Goal: Task Accomplishment & Management: Complete application form

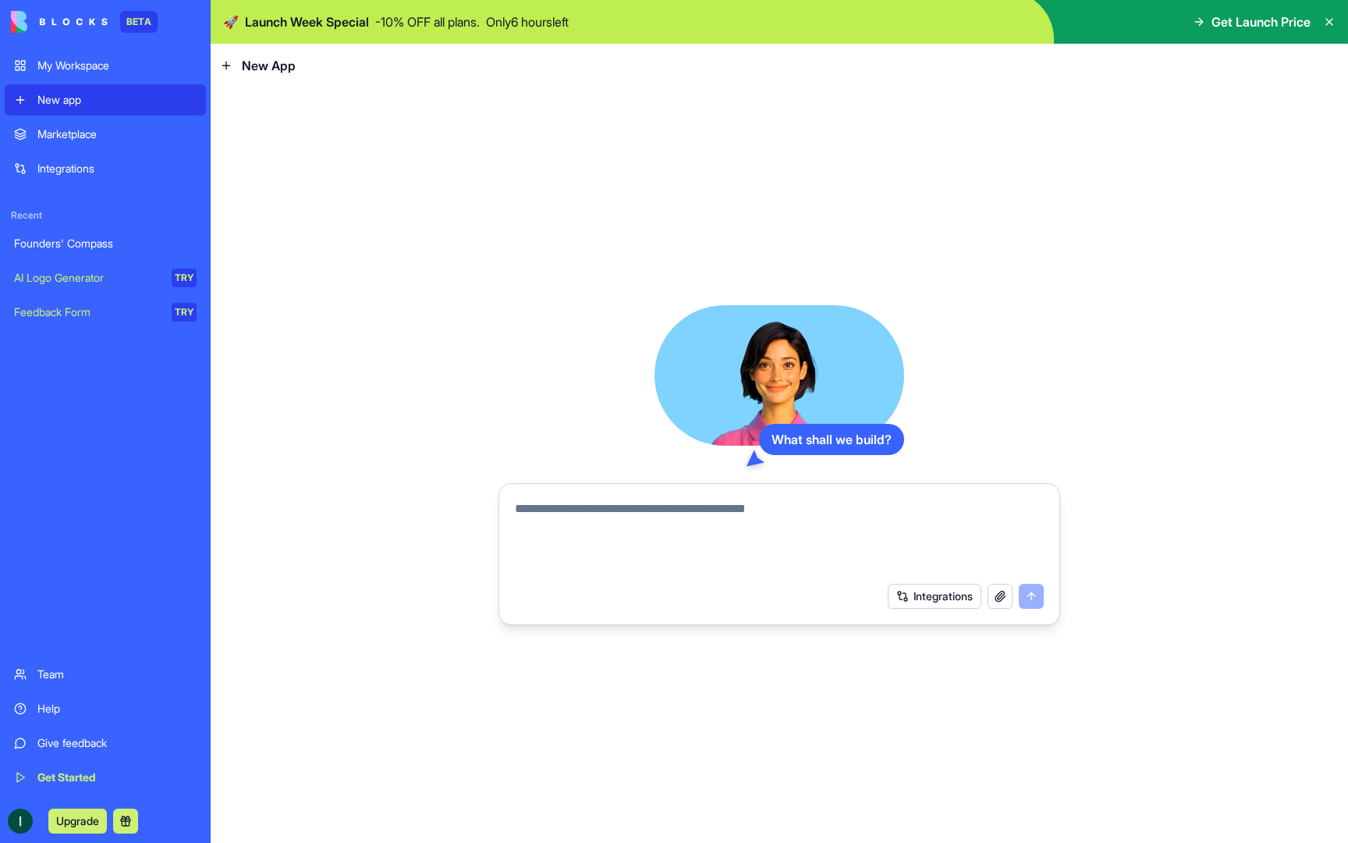
click at [611, 511] on textarea at bounding box center [779, 536] width 529 height 75
click at [623, 558] on textarea at bounding box center [779, 536] width 529 height 75
click at [617, 534] on textarea at bounding box center [779, 536] width 529 height 75
click at [105, 247] on div "Founders' Compass" at bounding box center [105, 244] width 183 height 16
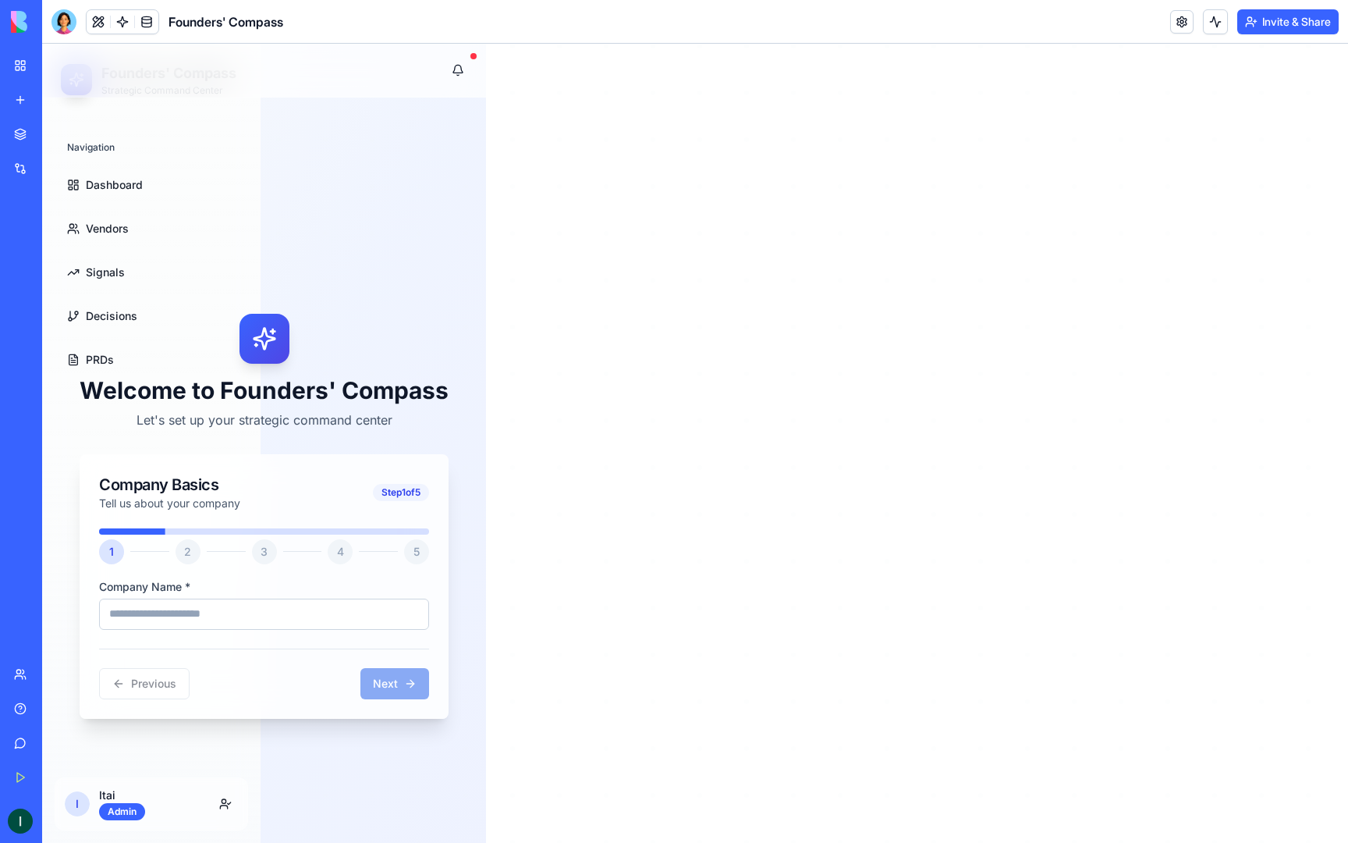
click at [120, 169] on div "Welcome to Founders' Compass Let's set up your strategic command center Company…" at bounding box center [264, 515] width 406 height 799
click at [120, 178] on div "Welcome to Founders' Compass Let's set up your strategic command center Company…" at bounding box center [264, 515] width 406 height 799
click at [119, 191] on div "Welcome to Founders' Compass Let's set up your strategic command center Company…" at bounding box center [264, 515] width 406 height 799
click at [115, 239] on div "Welcome to Founders' Compass Let's set up your strategic command center Company…" at bounding box center [264, 515] width 406 height 799
click at [257, 337] on icon at bounding box center [264, 338] width 21 height 21
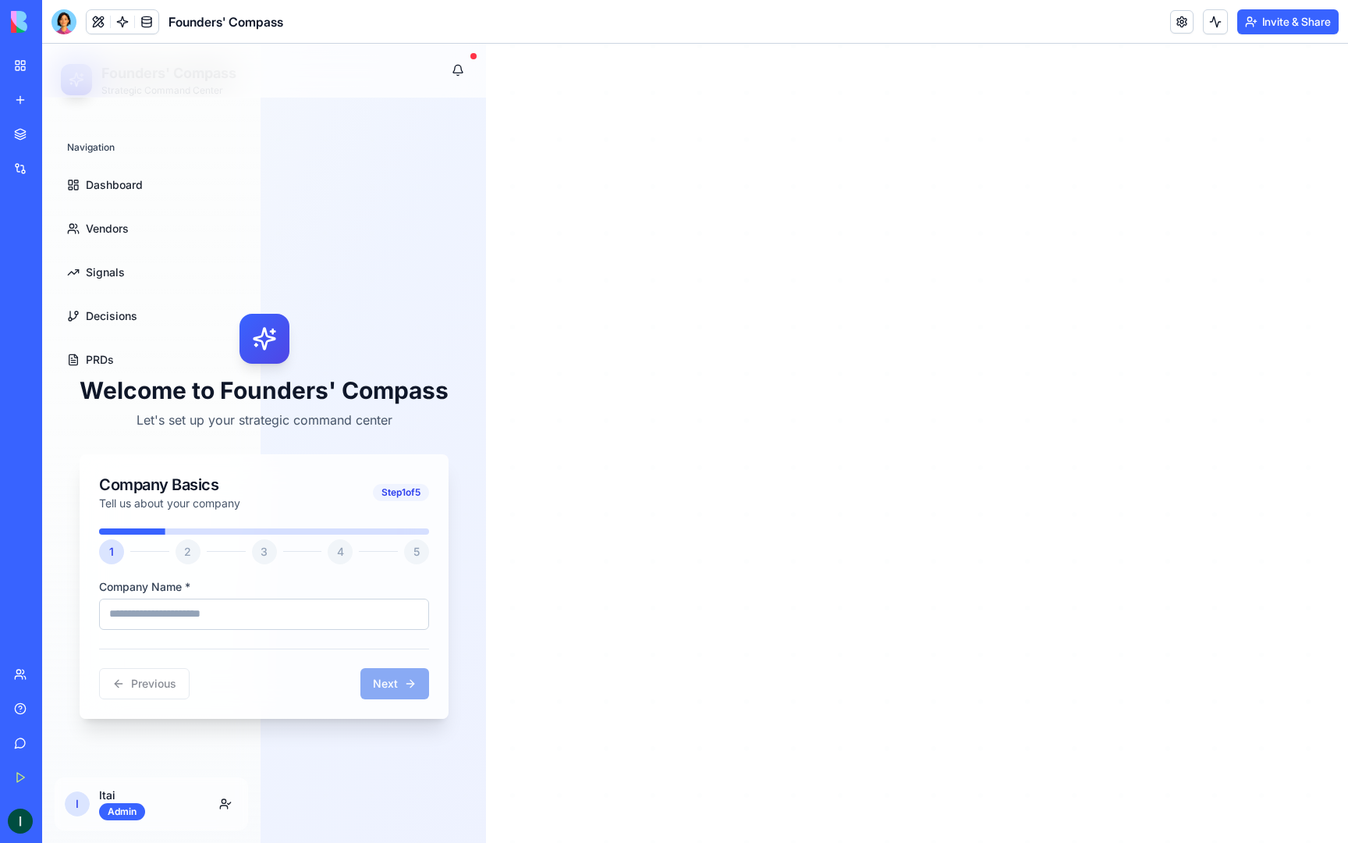
click at [408, 682] on div "Previous Next" at bounding box center [264, 673] width 330 height 51
click at [104, 21] on button at bounding box center [98, 21] width 23 height 23
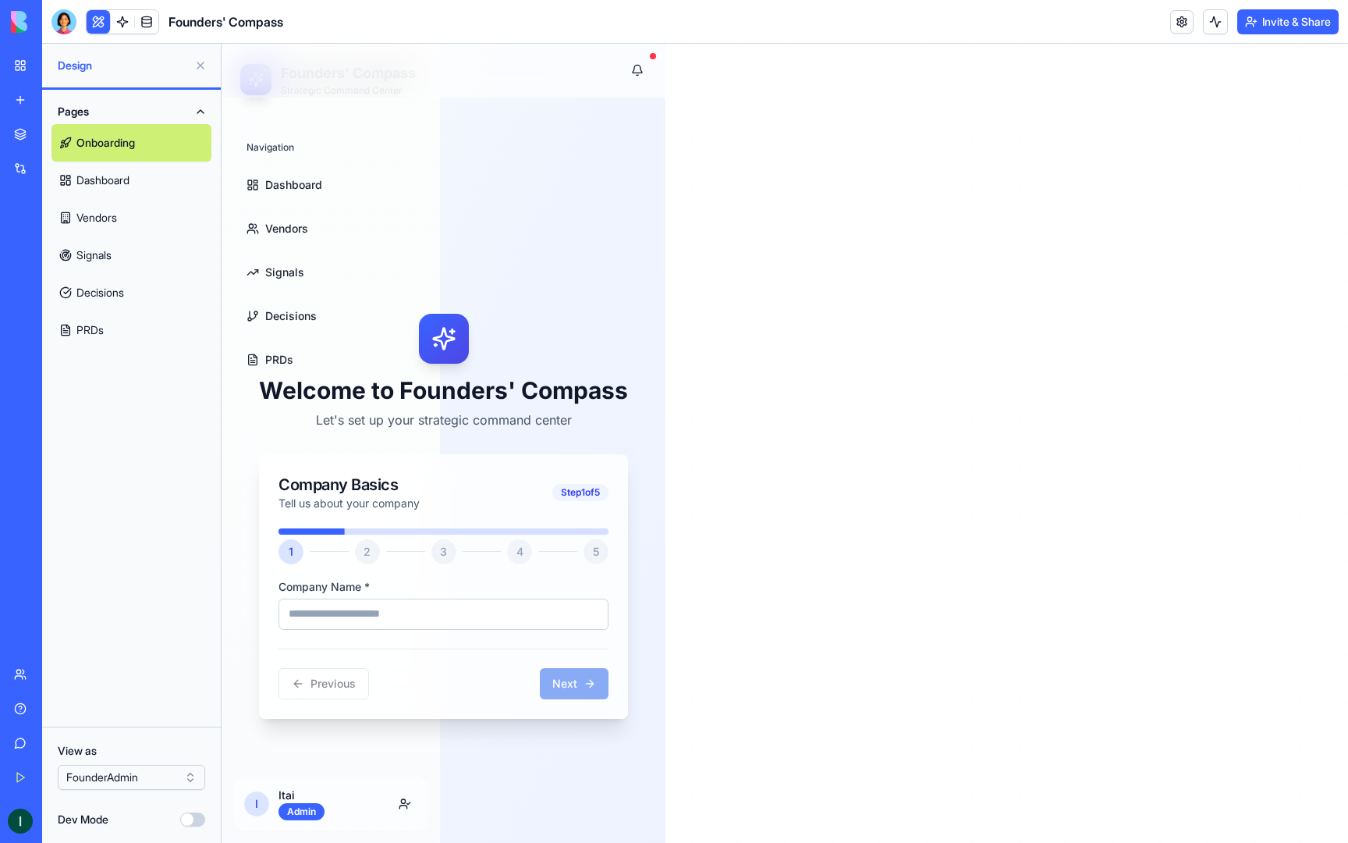
click at [100, 170] on link "Dashboard" at bounding box center [131, 179] width 160 height 37
click at [112, 186] on link "Dashboard" at bounding box center [131, 179] width 160 height 37
click at [110, 180] on link "Dashboard" at bounding box center [131, 179] width 160 height 37
click at [123, 143] on link "Onboarding" at bounding box center [131, 142] width 160 height 37
click at [121, 183] on link "Dashboard" at bounding box center [131, 179] width 160 height 37
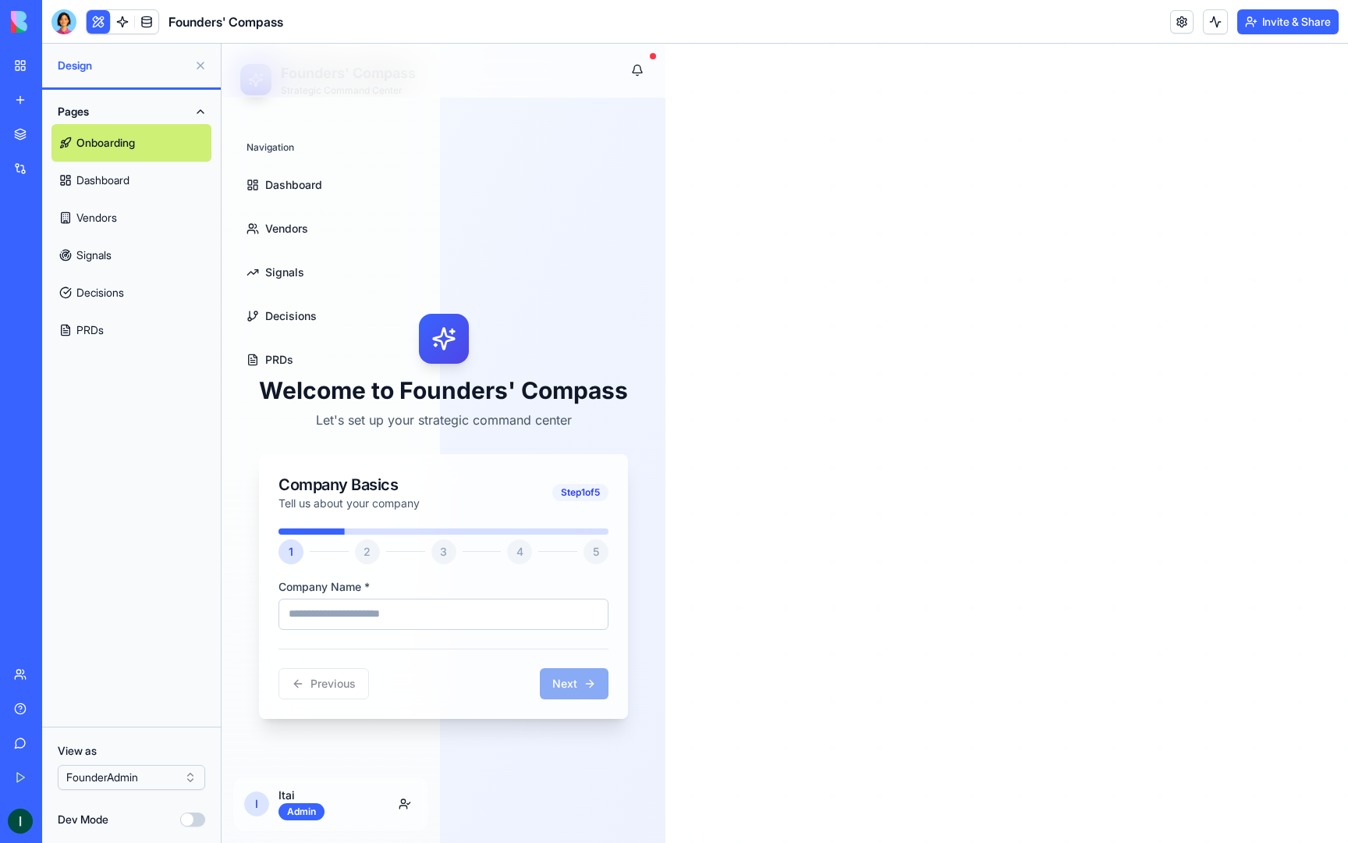
click at [115, 229] on link "Vendors" at bounding box center [131, 217] width 160 height 37
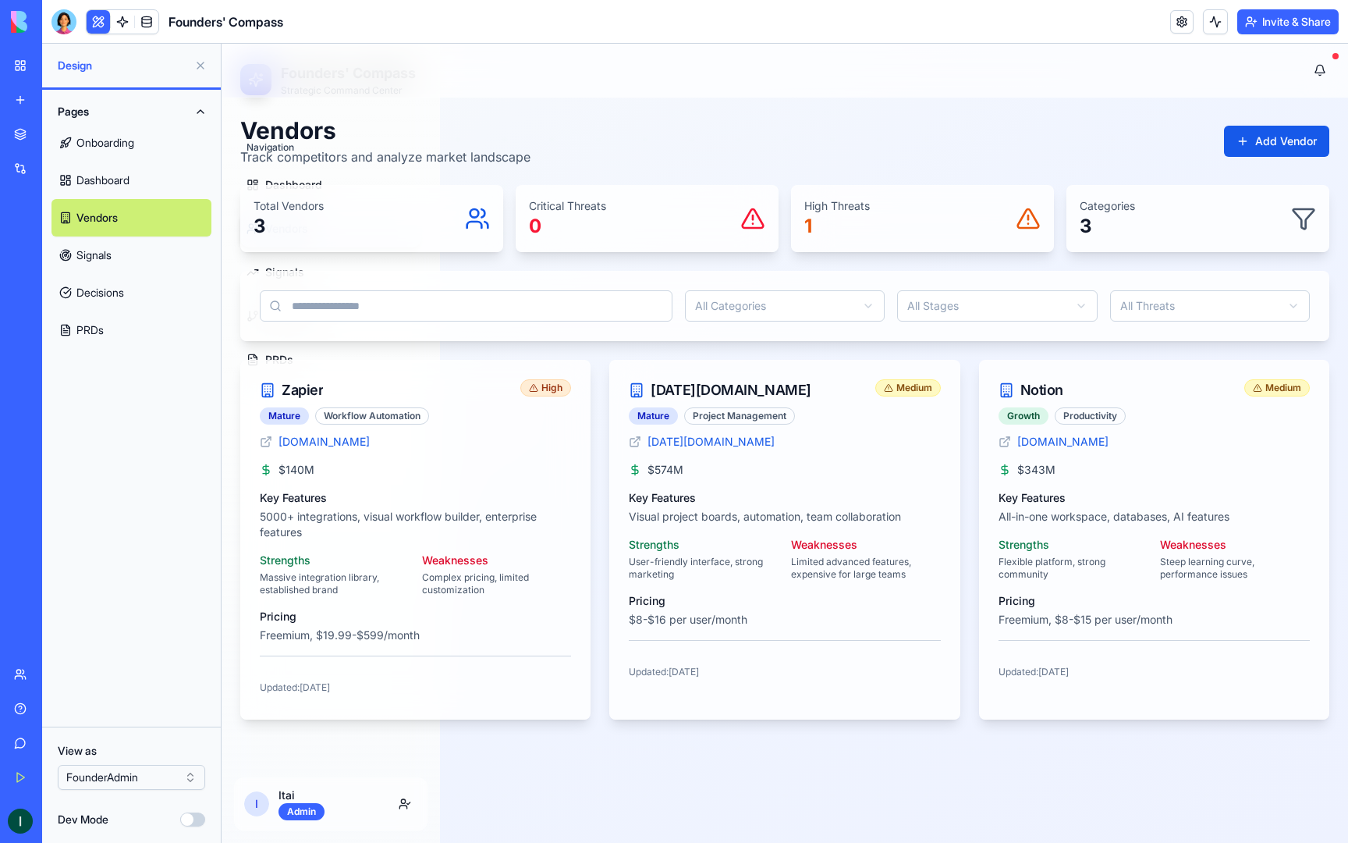
click at [115, 257] on link "Signals" at bounding box center [131, 254] width 160 height 37
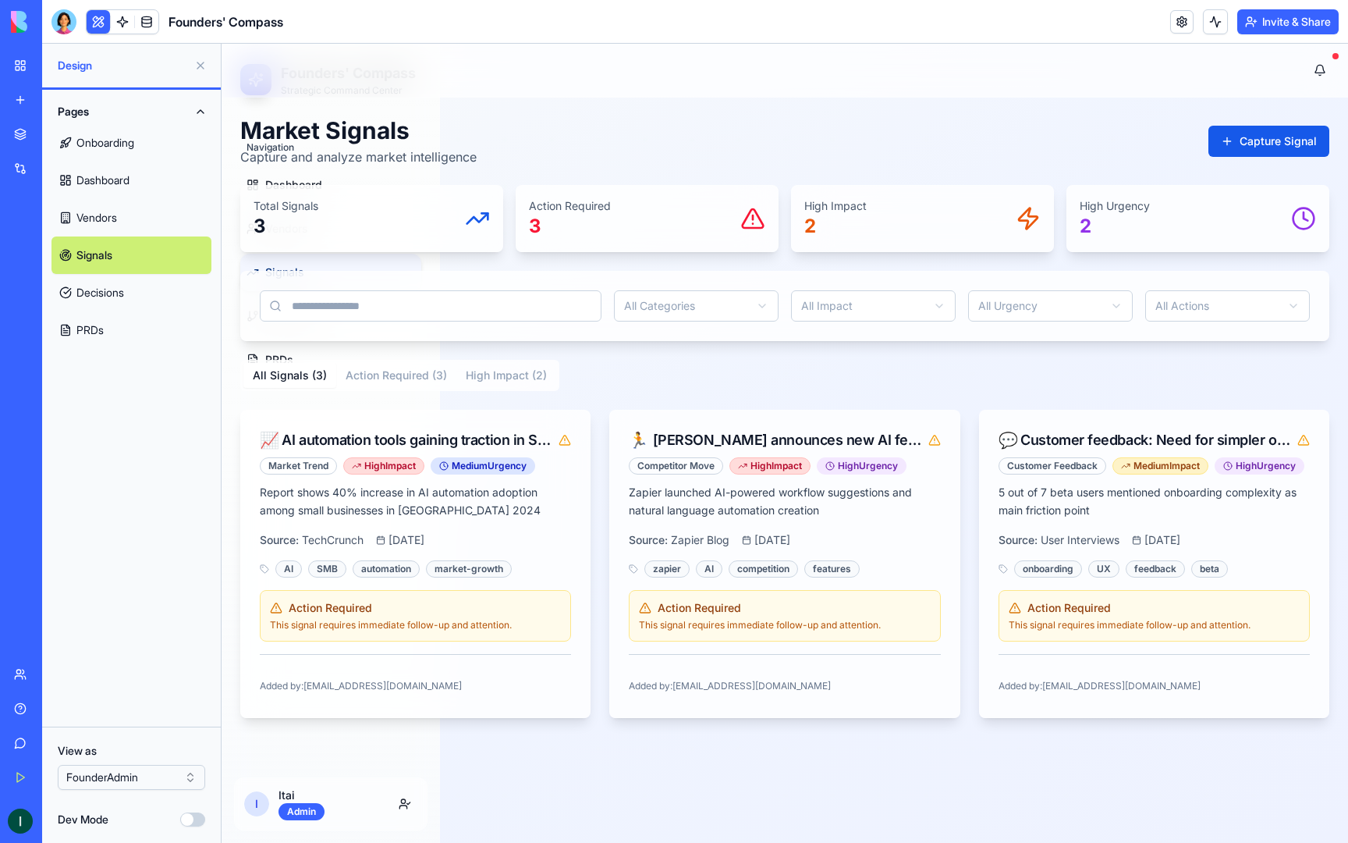
click at [119, 214] on link "Vendors" at bounding box center [131, 217] width 160 height 37
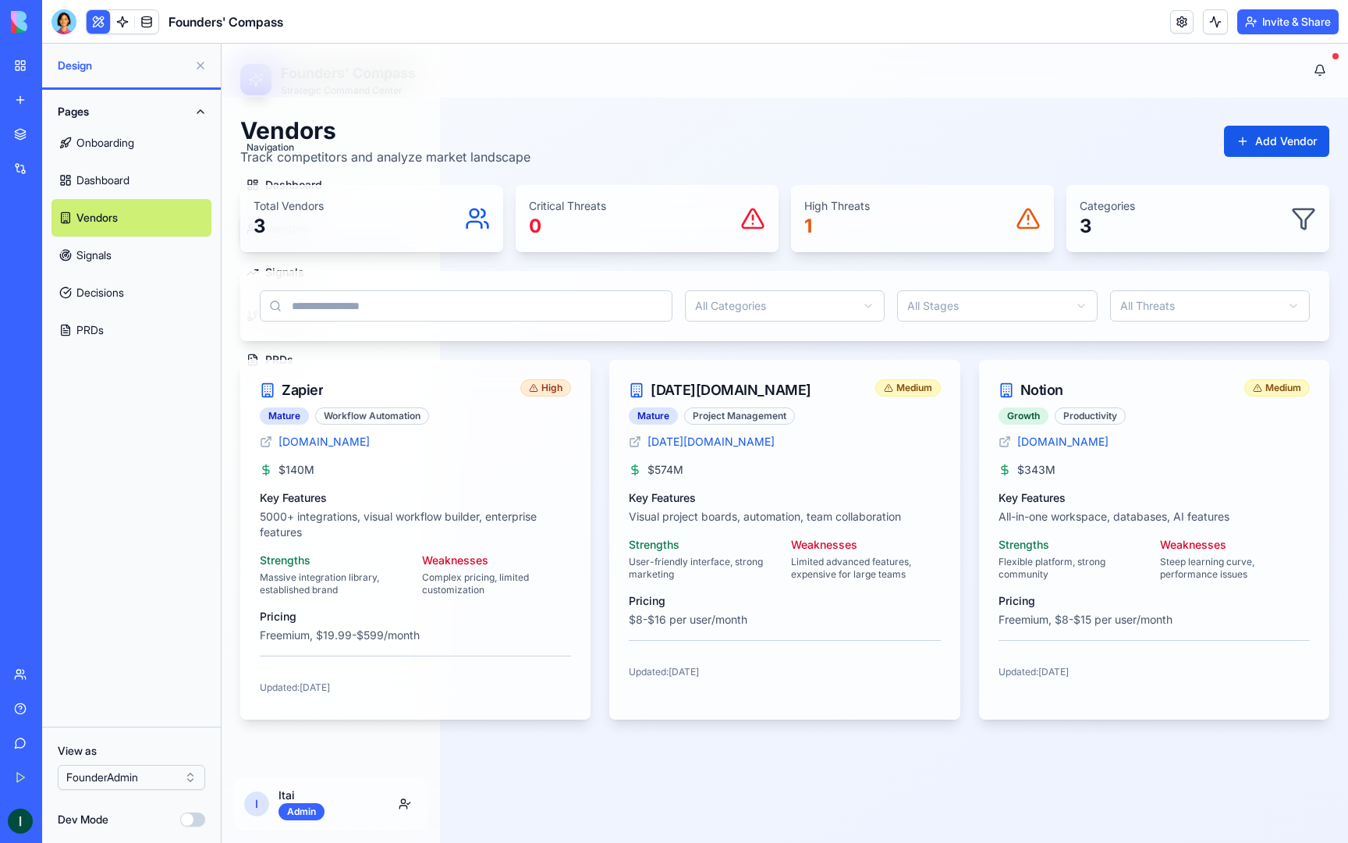
click at [193, 821] on button "Dev Mode" at bounding box center [192, 819] width 25 height 14
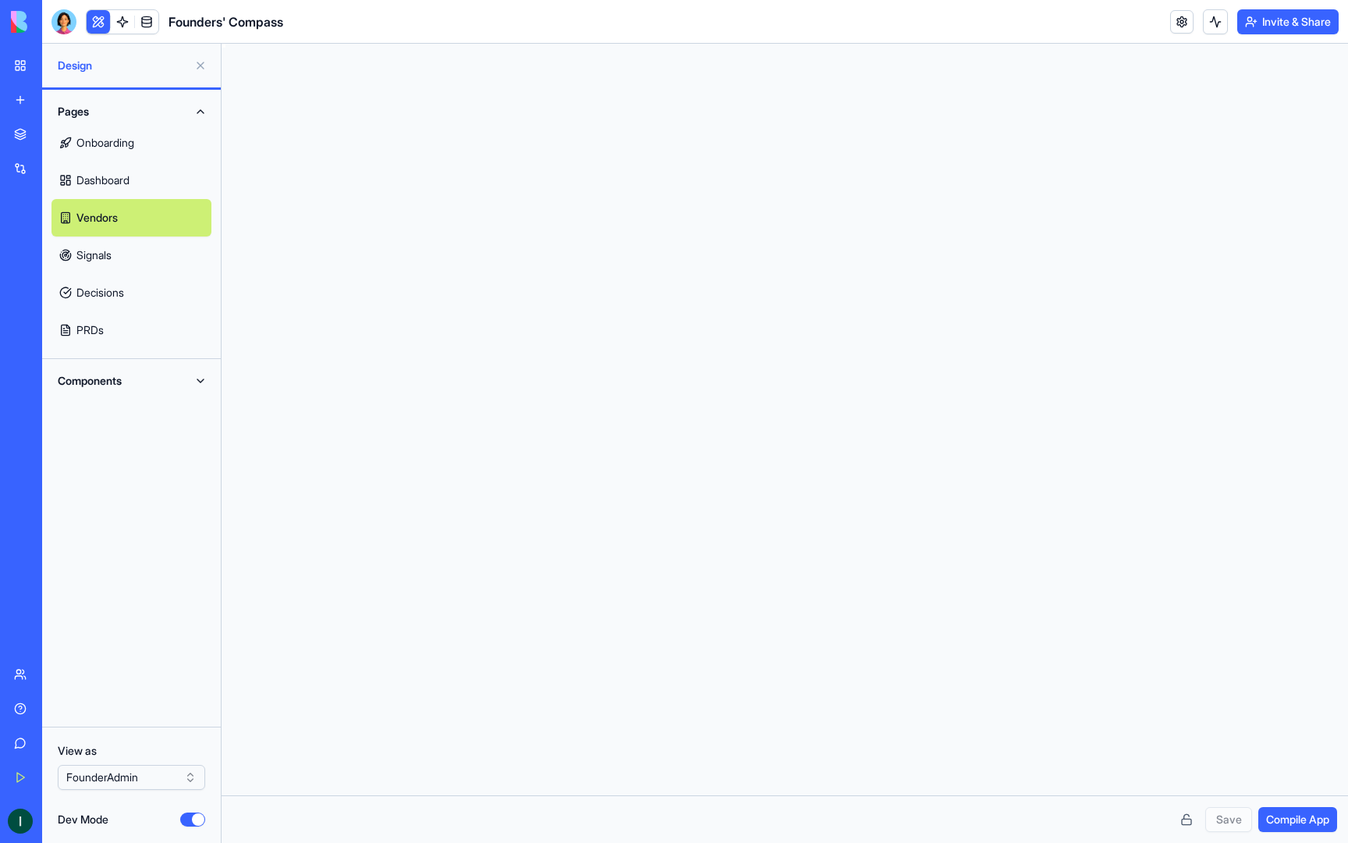
scroll to position [98, 0]
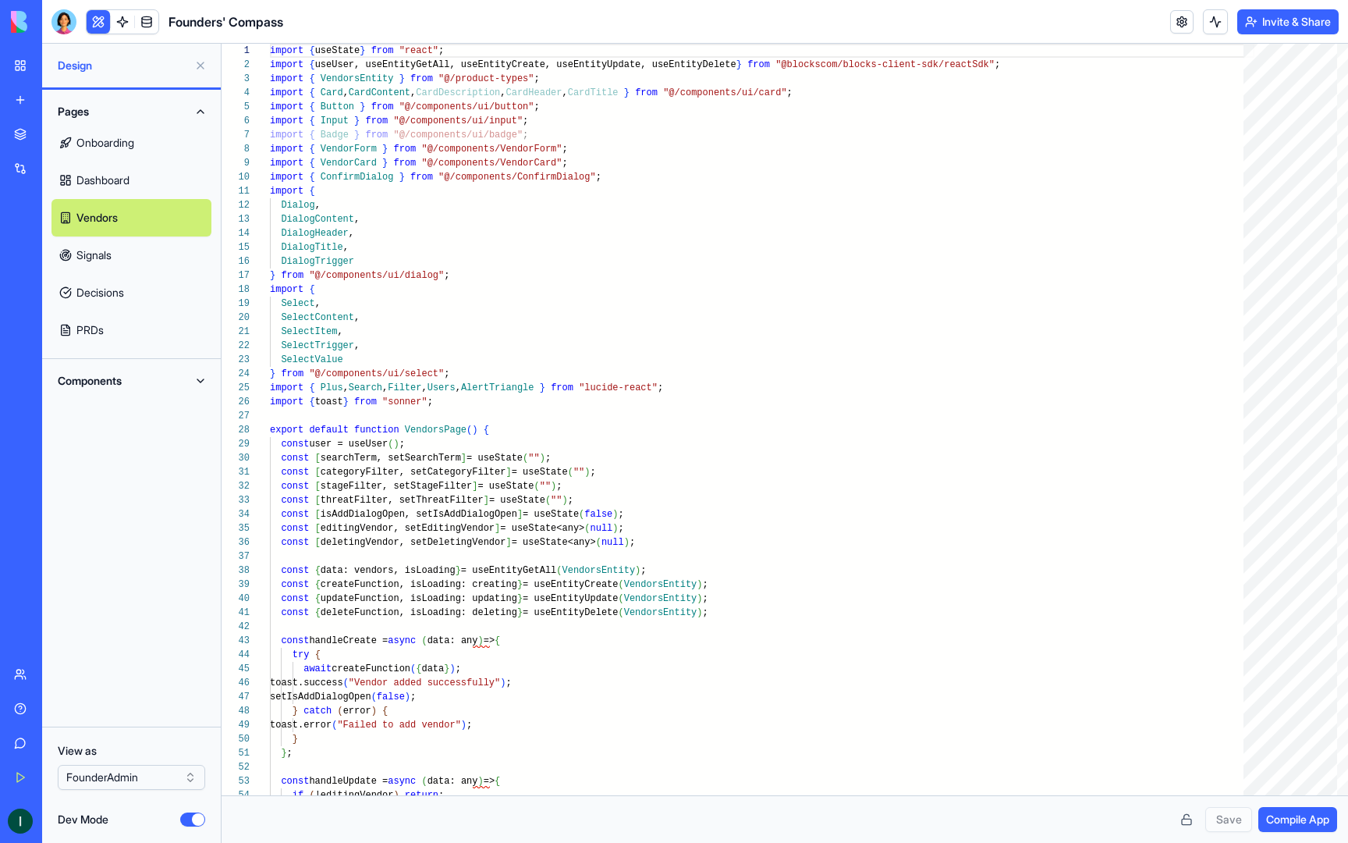
click at [199, 822] on button "Dev Mode" at bounding box center [192, 819] width 25 height 14
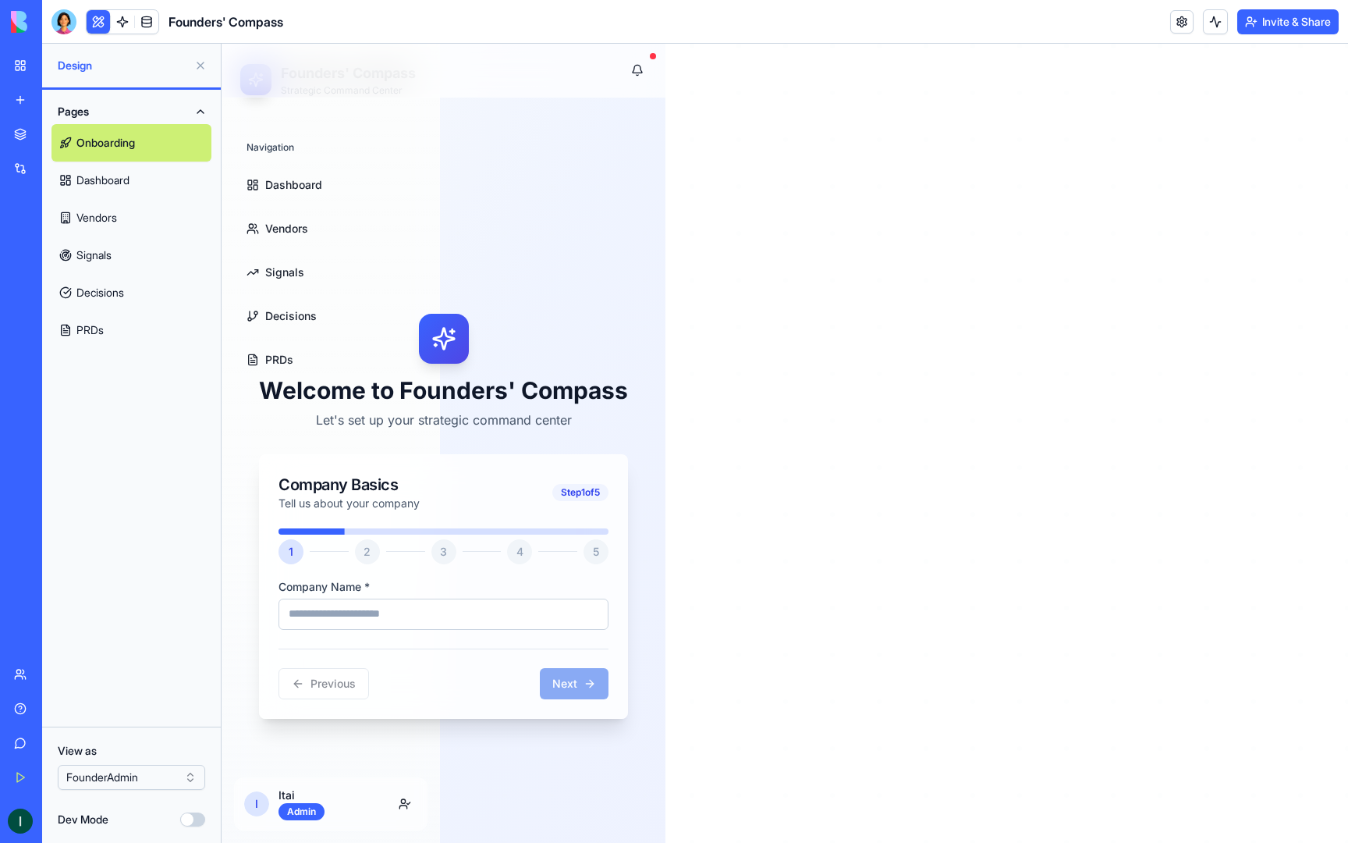
click at [296, 220] on div "Welcome to Founders' Compass Let's set up your strategic command center Company…" at bounding box center [443, 515] width 406 height 799
click at [292, 231] on div "Welcome to Founders' Compass Let's set up your strategic command center Company…" at bounding box center [443, 515] width 406 height 799
click at [346, 617] on input "Company Name *" at bounding box center [444, 613] width 330 height 31
type input "**********"
click at [571, 686] on button "Next" at bounding box center [574, 683] width 69 height 31
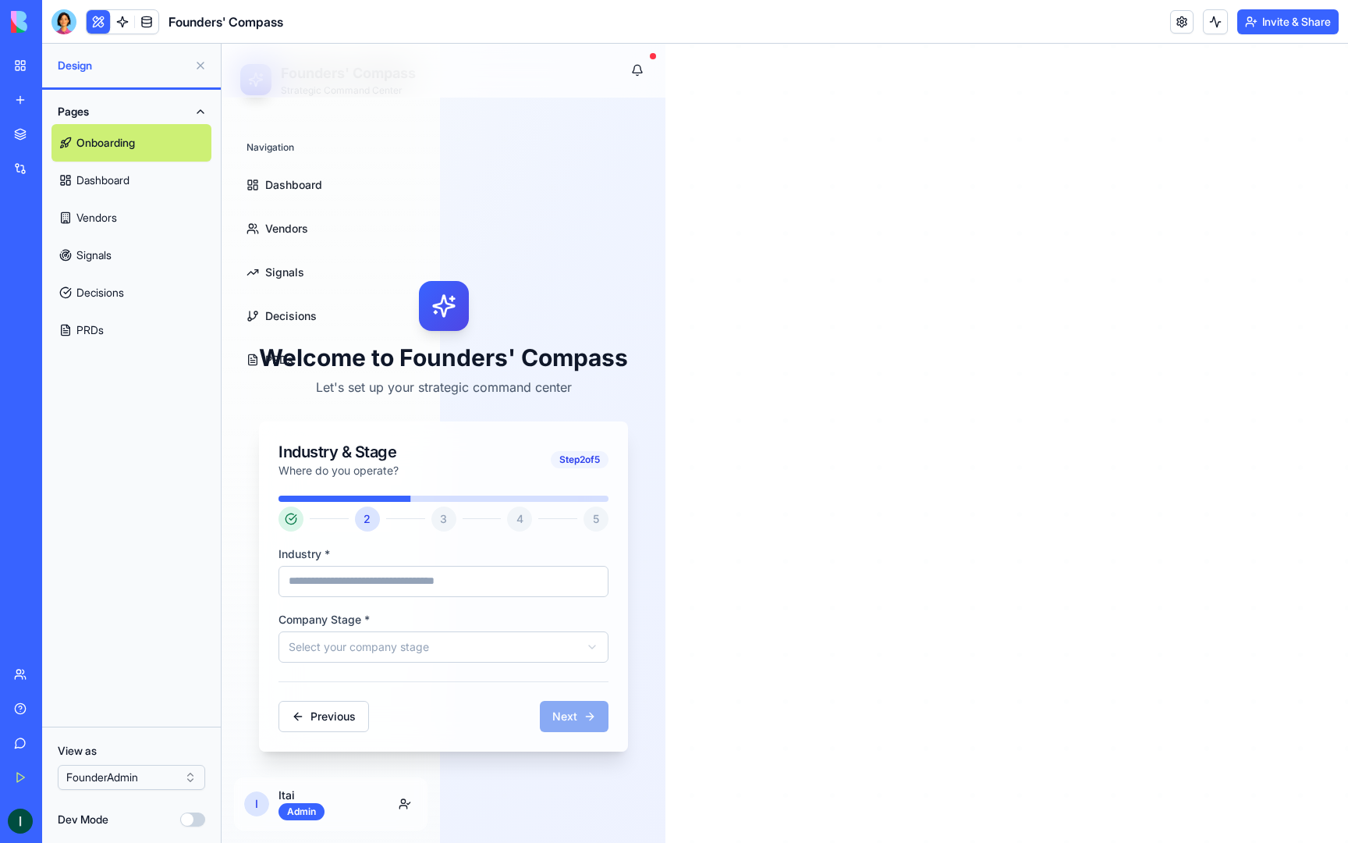
click at [378, 587] on input "Industry *" at bounding box center [444, 581] width 330 height 31
type input "**********"
click at [397, 656] on html "**********" at bounding box center [785, 489] width 1127 height 890
click at [562, 708] on button "Next" at bounding box center [574, 716] width 69 height 31
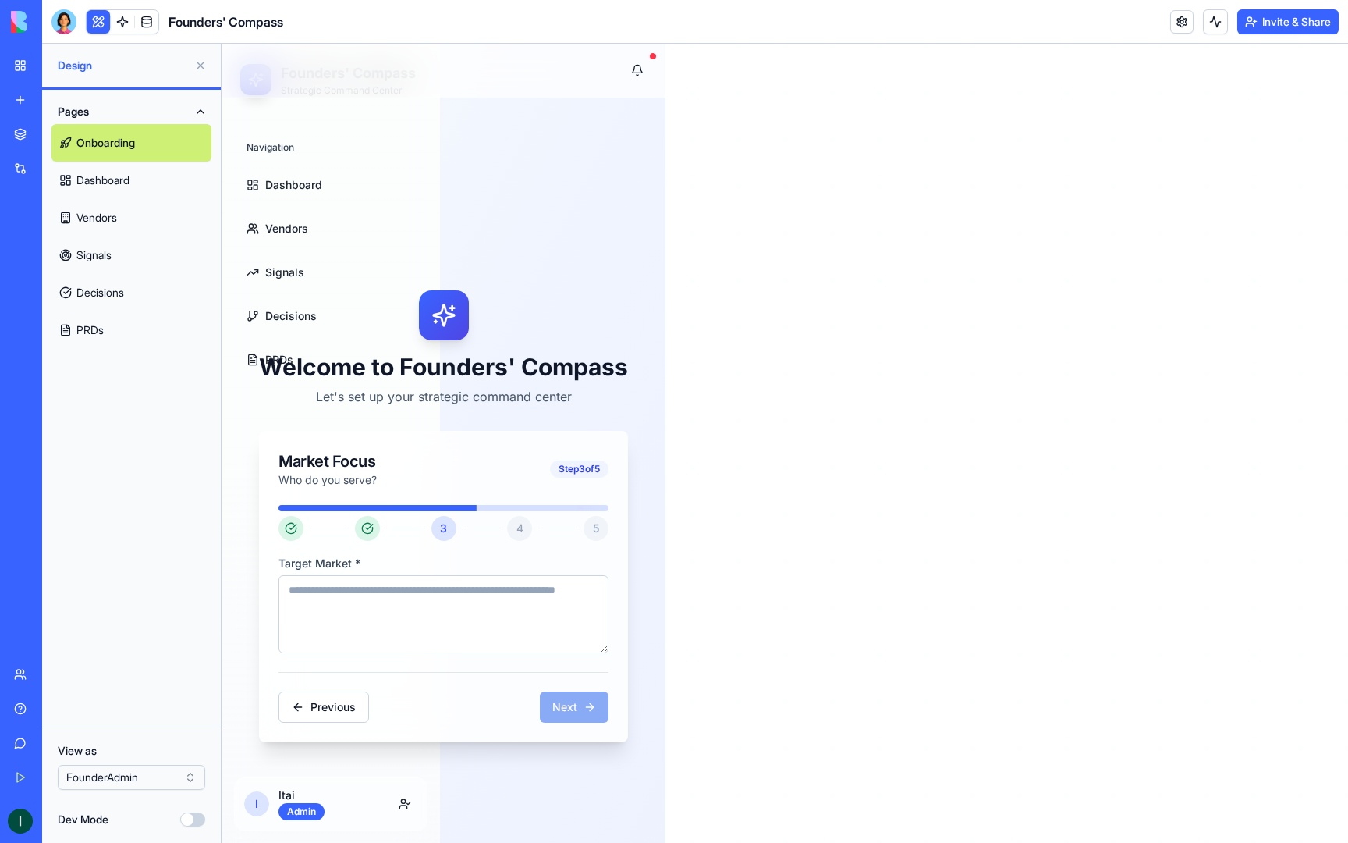
click at [392, 591] on textarea "Target Market *" at bounding box center [444, 614] width 330 height 78
type textarea "**********"
click at [573, 700] on button "Next" at bounding box center [575, 706] width 69 height 31
click at [458, 590] on textarea "Value Proposition *" at bounding box center [444, 614] width 330 height 78
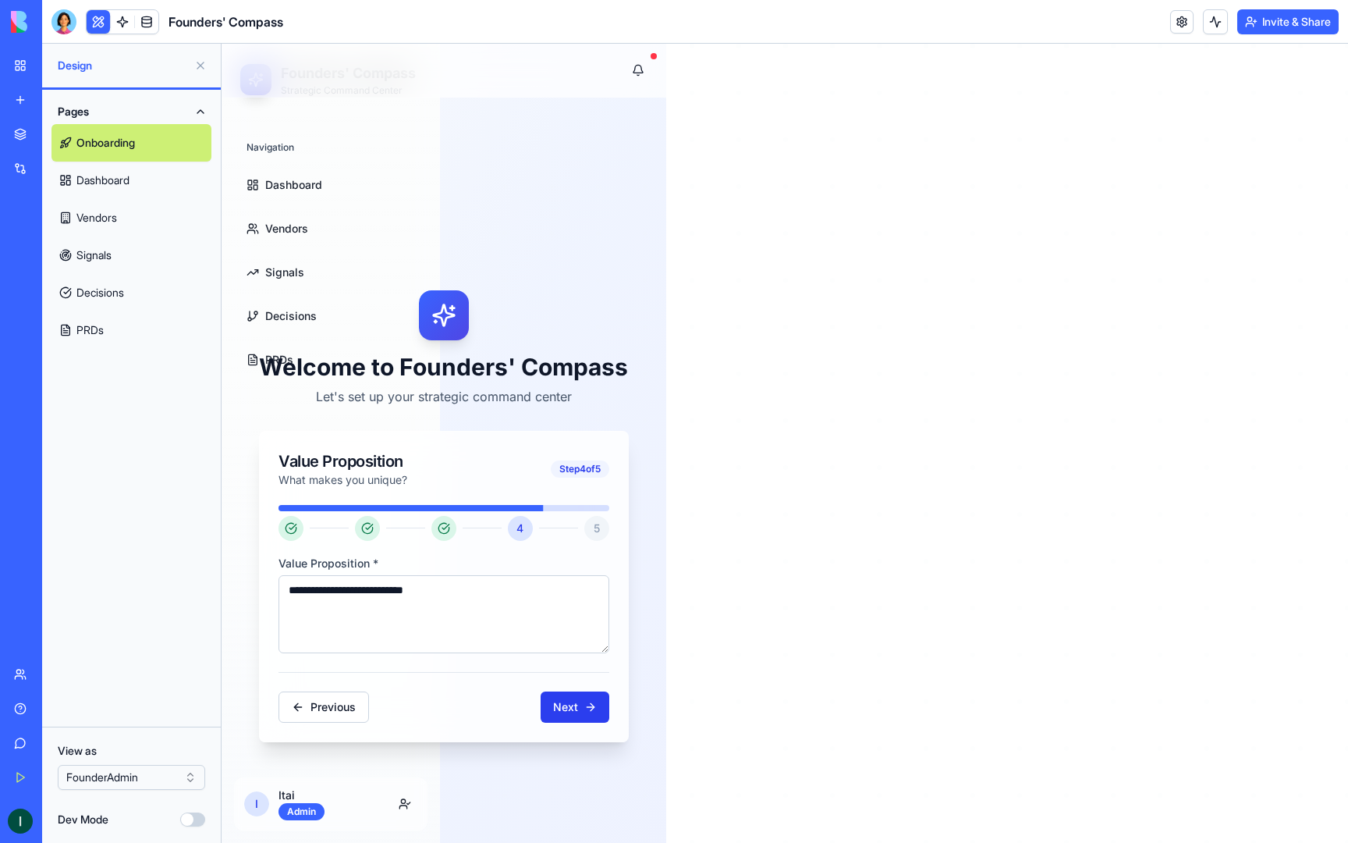
type textarea "**********"
click at [579, 710] on button "Next" at bounding box center [575, 706] width 69 height 31
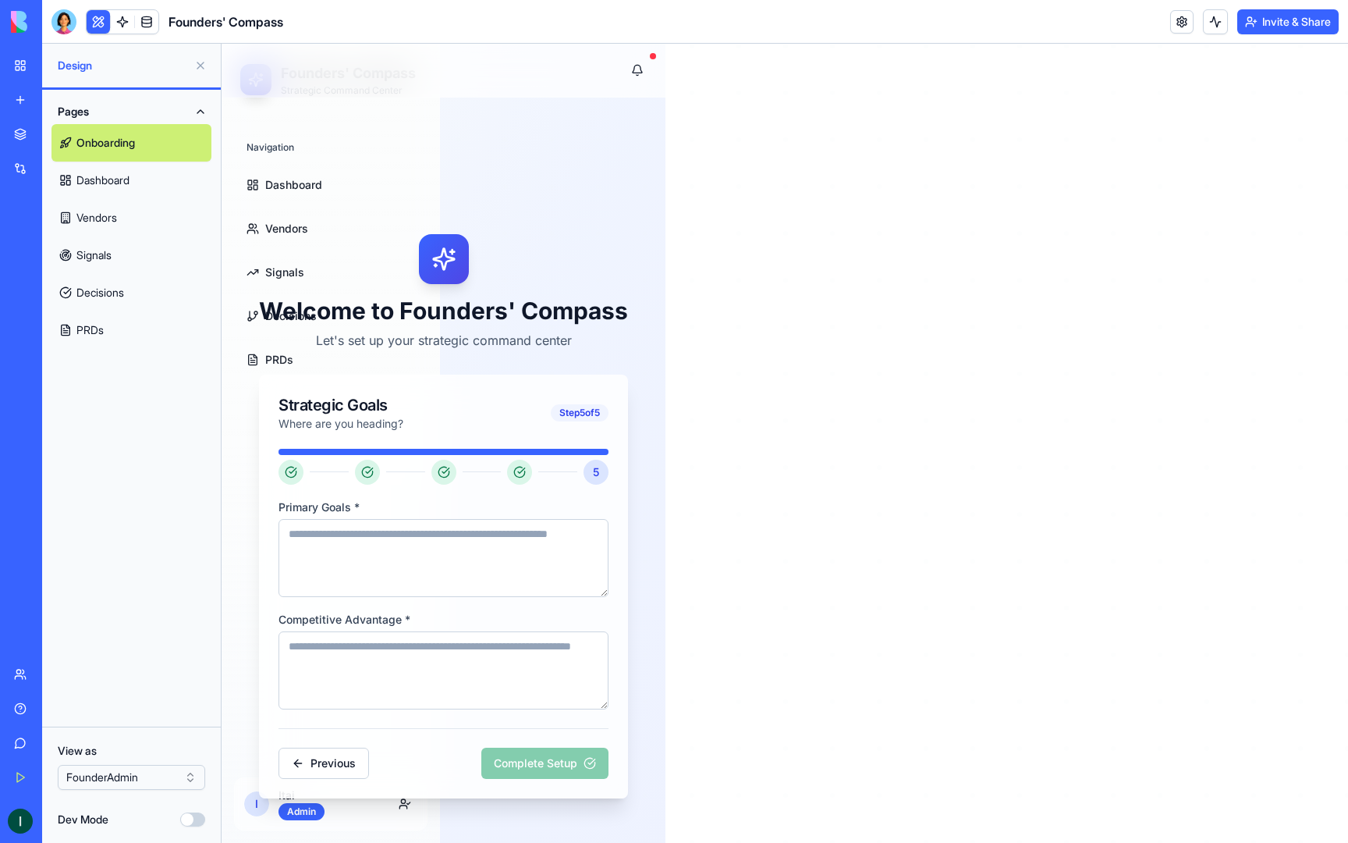
click at [385, 532] on textarea "Primary Goals *" at bounding box center [444, 558] width 330 height 78
type textarea "**********"
click at [387, 664] on textarea "Competitive Advantage *" at bounding box center [444, 670] width 331 height 78
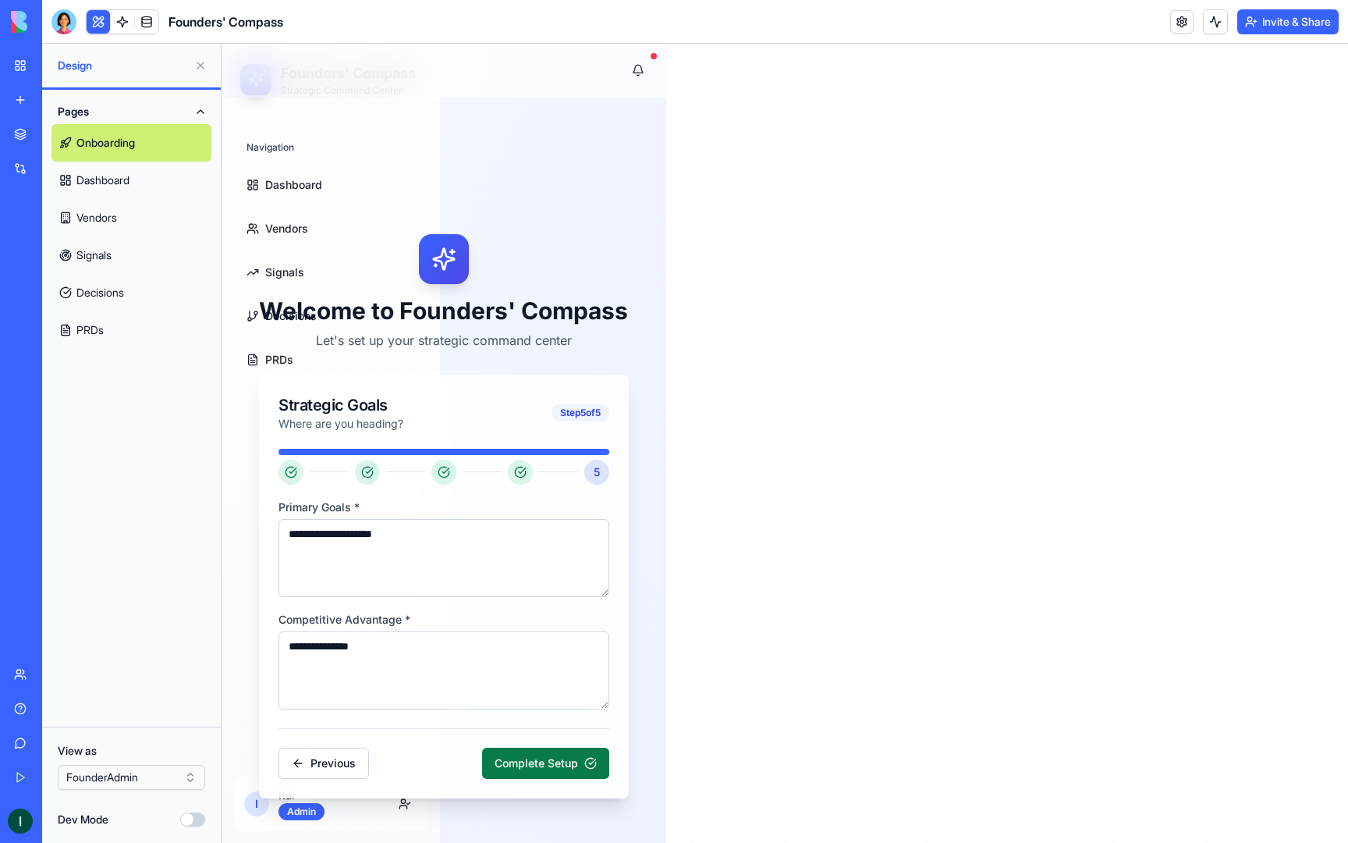
type textarea "**********"
click at [509, 756] on button "Complete Setup" at bounding box center [545, 762] width 127 height 31
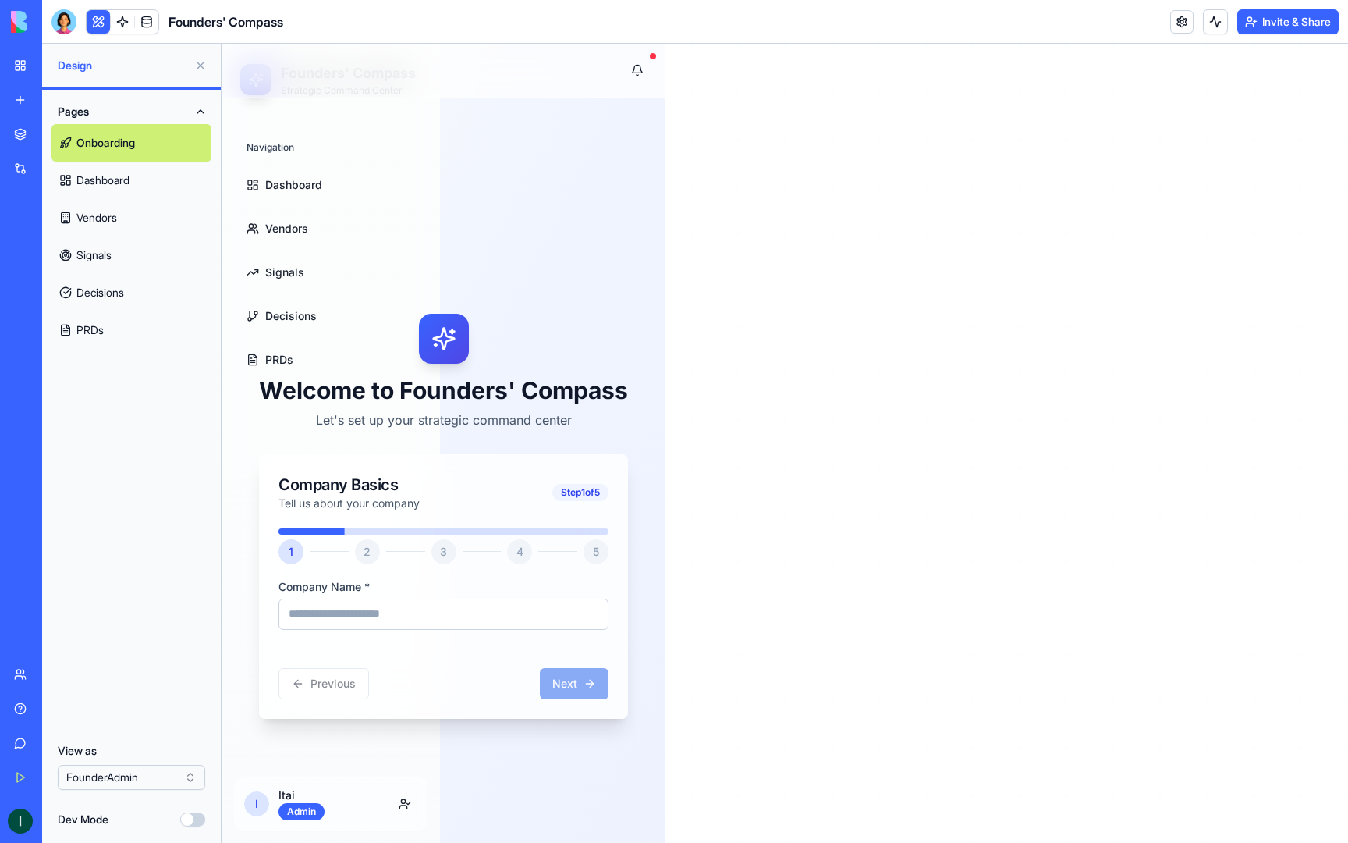
type input "**********"
click at [548, 688] on button "Next" at bounding box center [574, 683] width 69 height 31
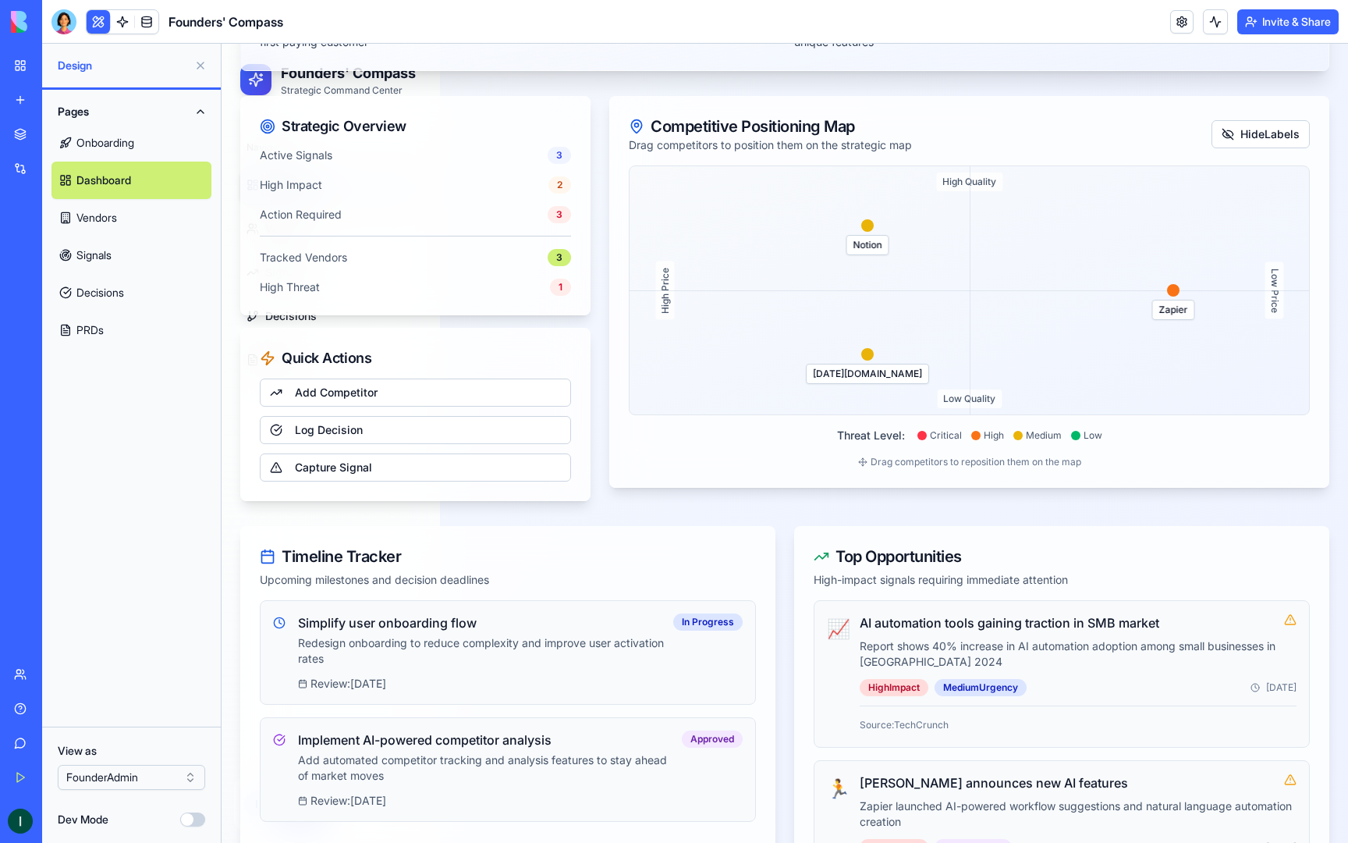
scroll to position [239, 0]
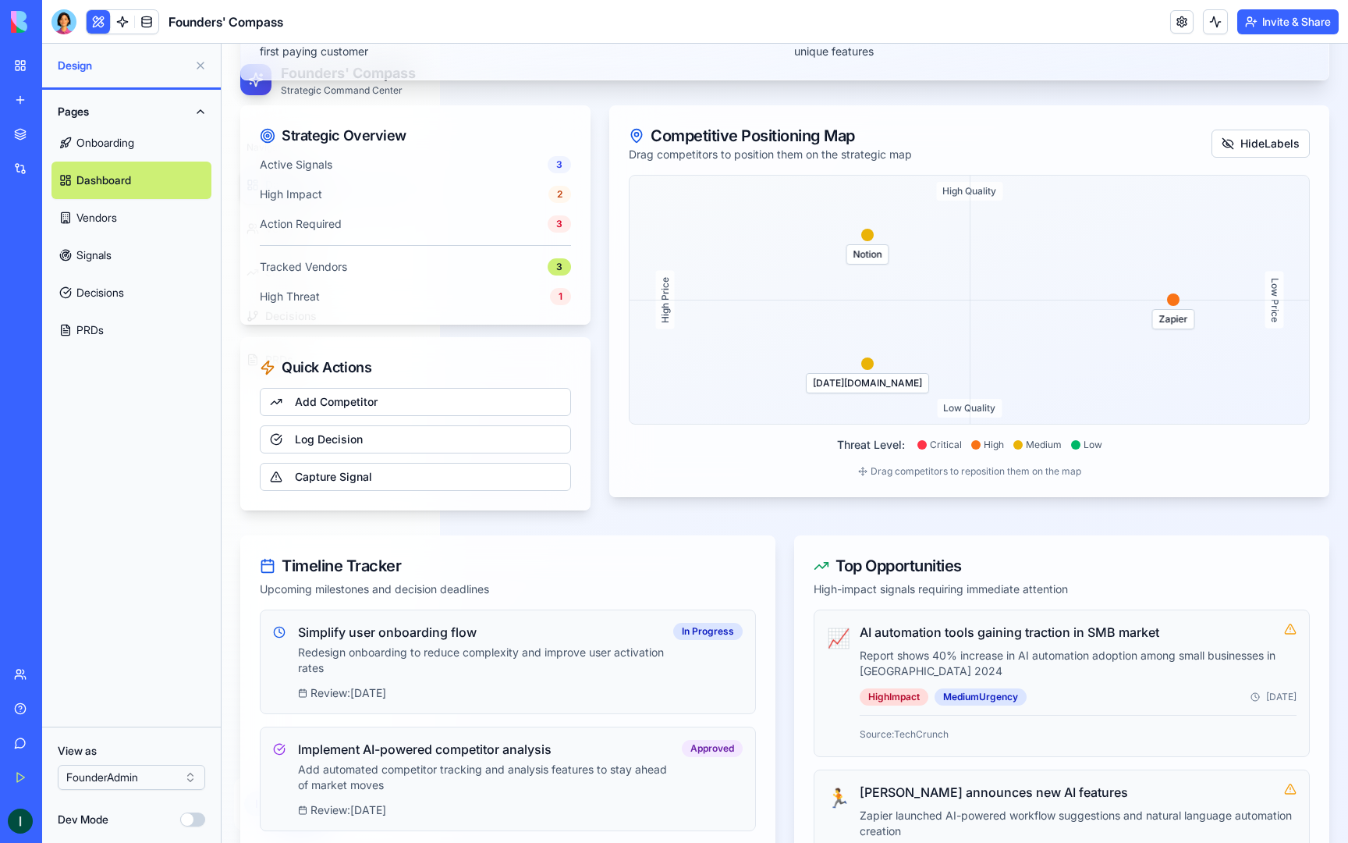
click at [875, 257] on div "Notion" at bounding box center [867, 254] width 43 height 20
drag, startPoint x: 875, startPoint y: 257, endPoint x: 862, endPoint y: 293, distance: 38.3
click at [862, 293] on div "High Quality Low Quality High Price Low Price Zapier [DATE][DOMAIN_NAME] Notion" at bounding box center [969, 300] width 681 height 250
click at [1279, 144] on button "Hide Labels" at bounding box center [1261, 144] width 98 height 28
click at [1279, 144] on button "Show Labels" at bounding box center [1258, 144] width 103 height 28
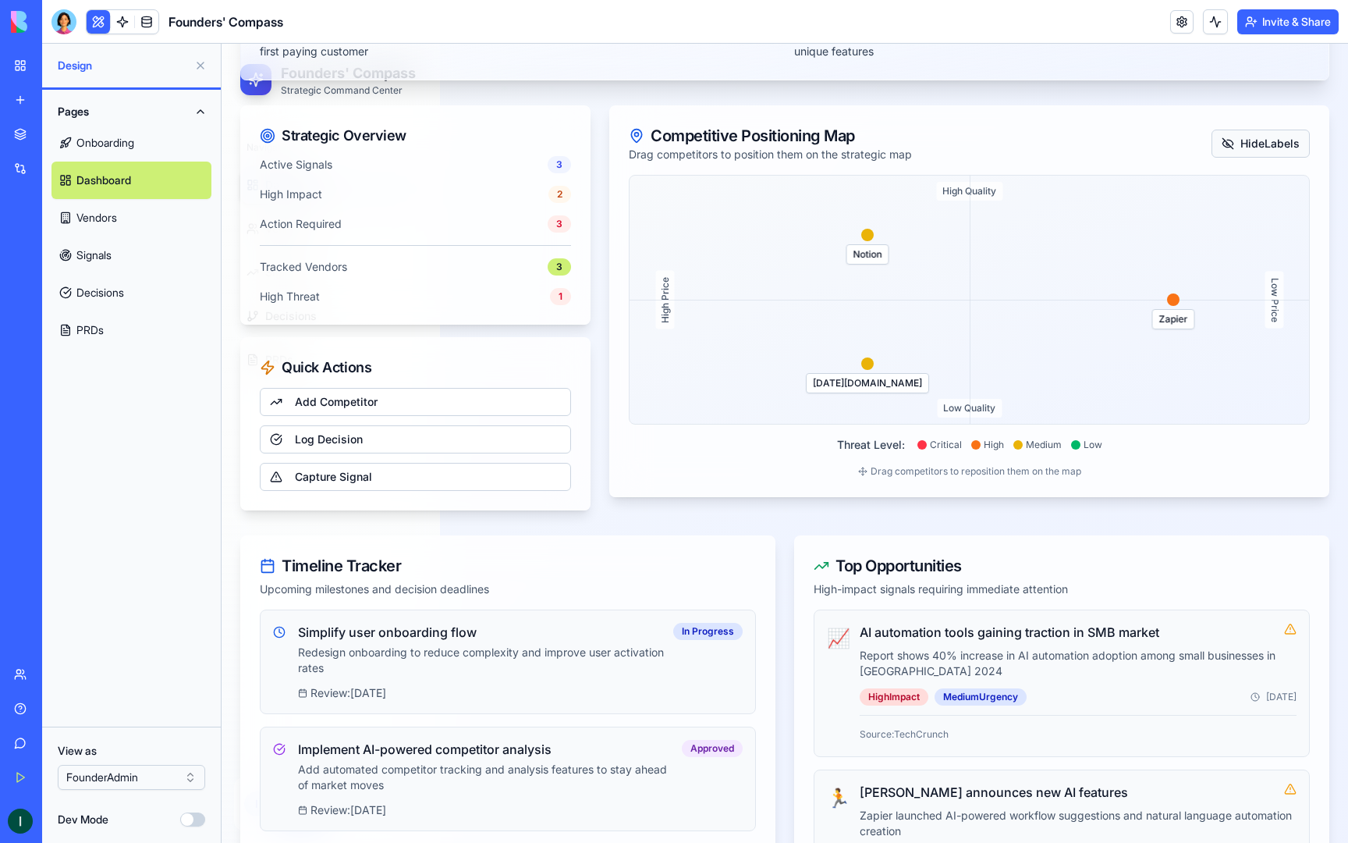
click at [1279, 144] on button "Hide Labels" at bounding box center [1261, 144] width 98 height 28
click at [1279, 144] on button "Show Labels" at bounding box center [1258, 144] width 103 height 28
click at [345, 405] on link "Add Competitor" at bounding box center [415, 402] width 311 height 28
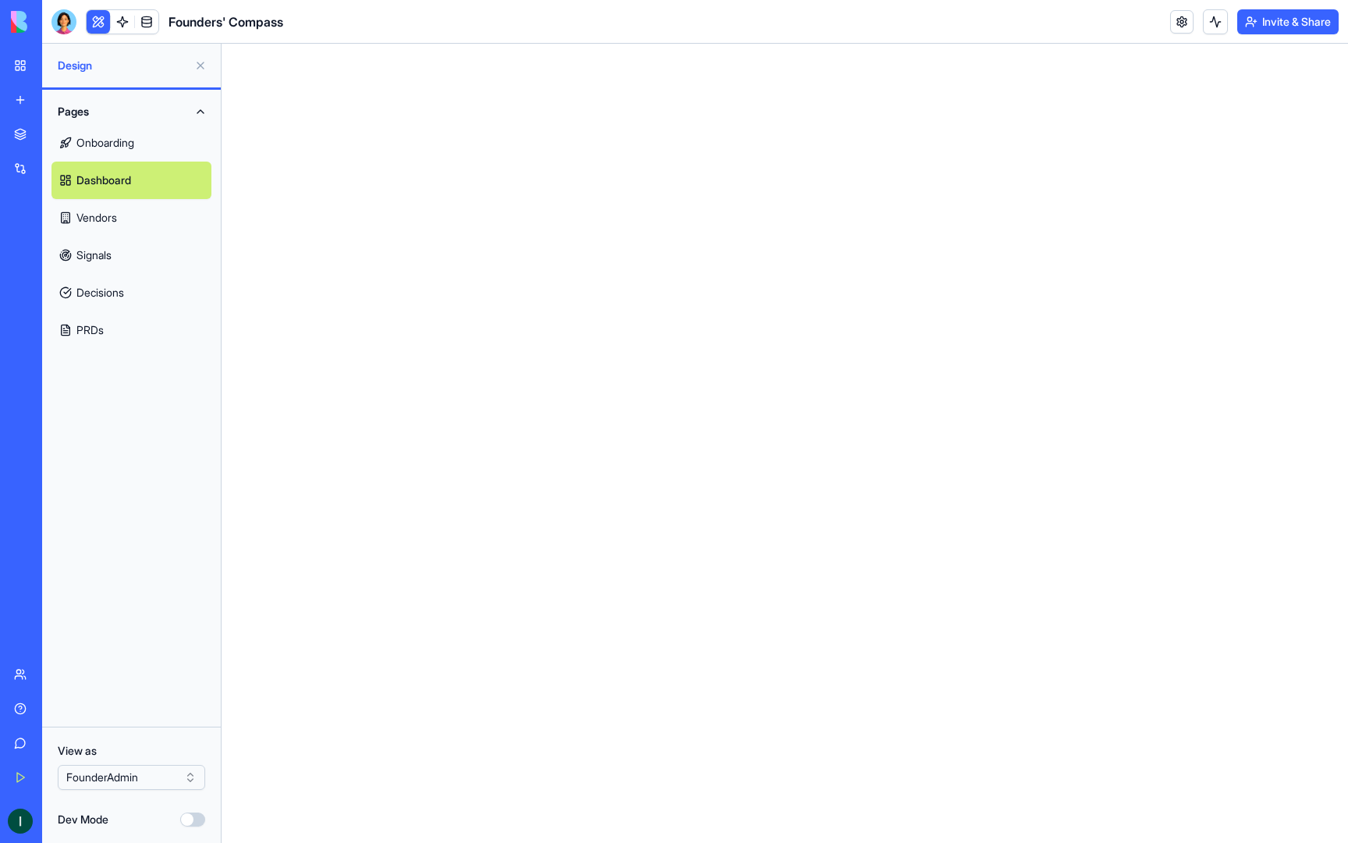
click at [115, 207] on link "Vendors" at bounding box center [131, 217] width 160 height 37
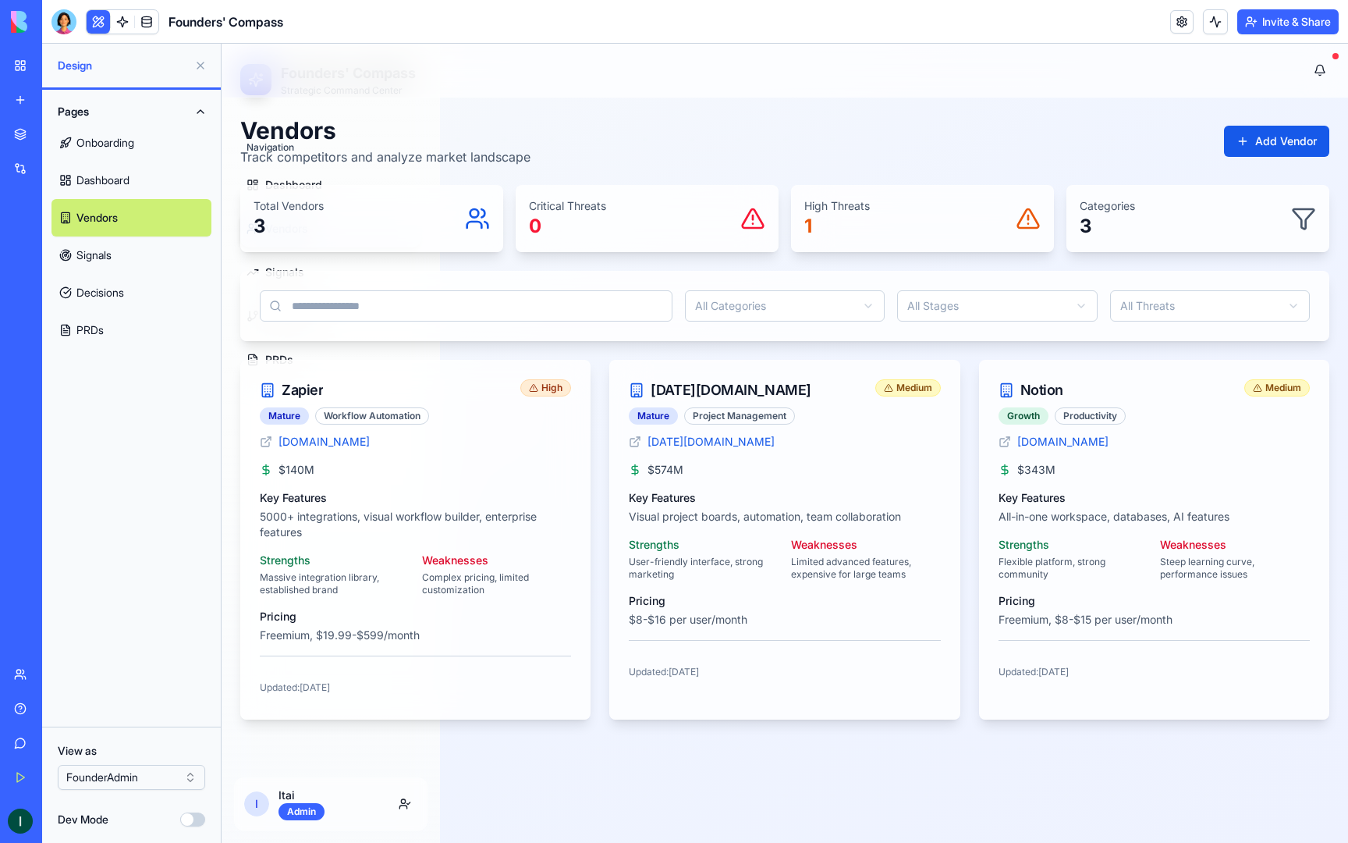
click at [98, 23] on button at bounding box center [98, 21] width 23 height 23
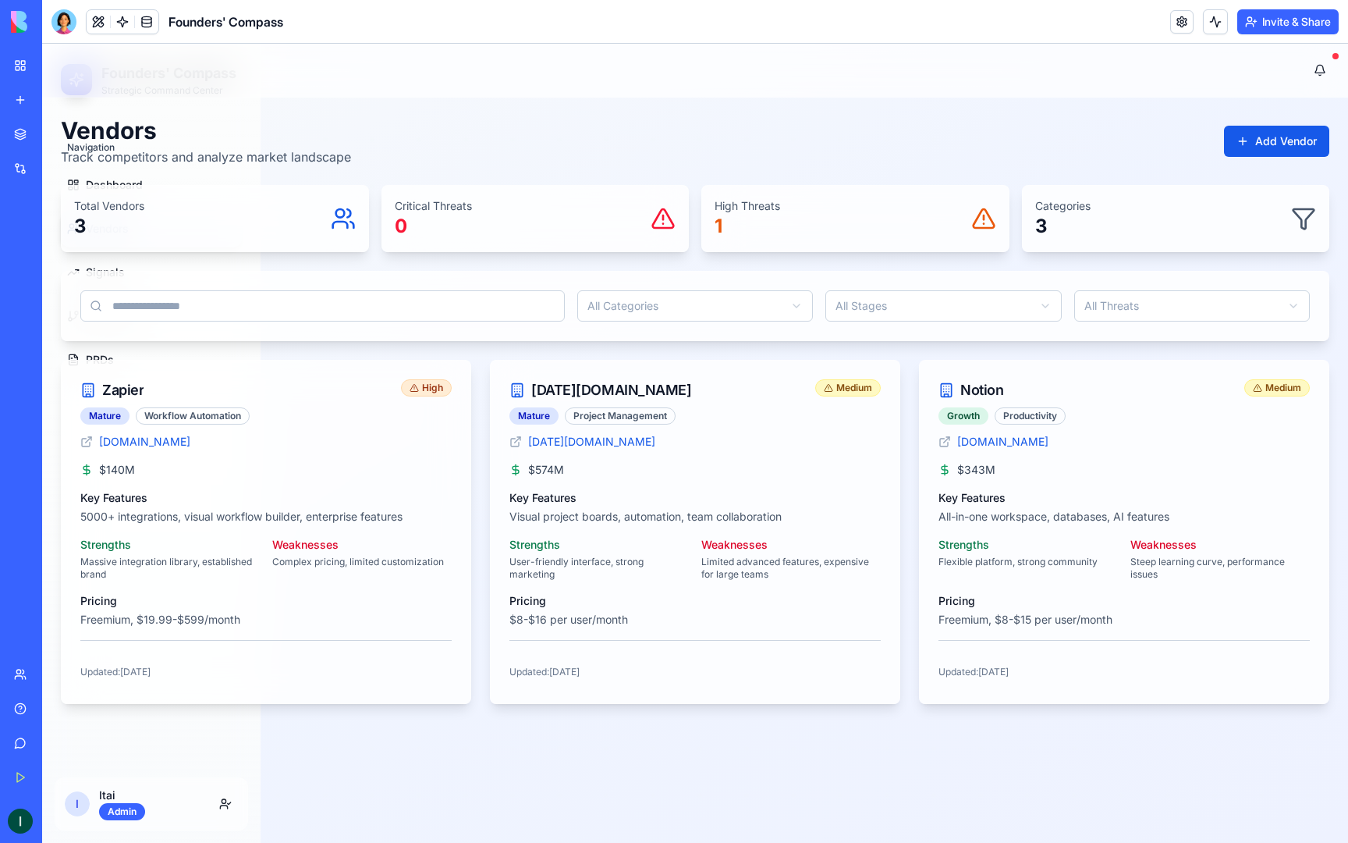
click at [98, 23] on button at bounding box center [98, 21] width 23 height 23
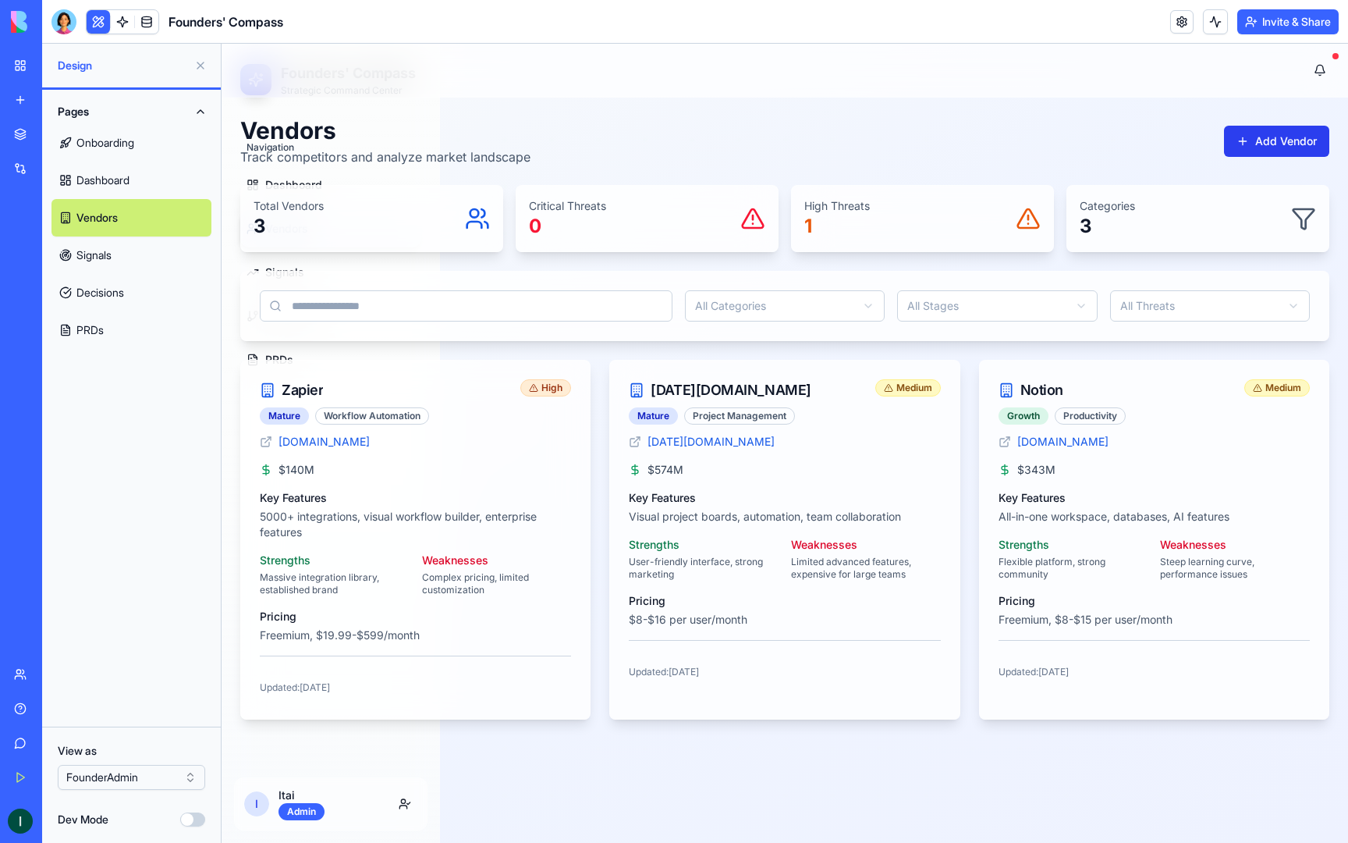
click at [1279, 155] on button "Add Vendor" at bounding box center [1276, 141] width 105 height 31
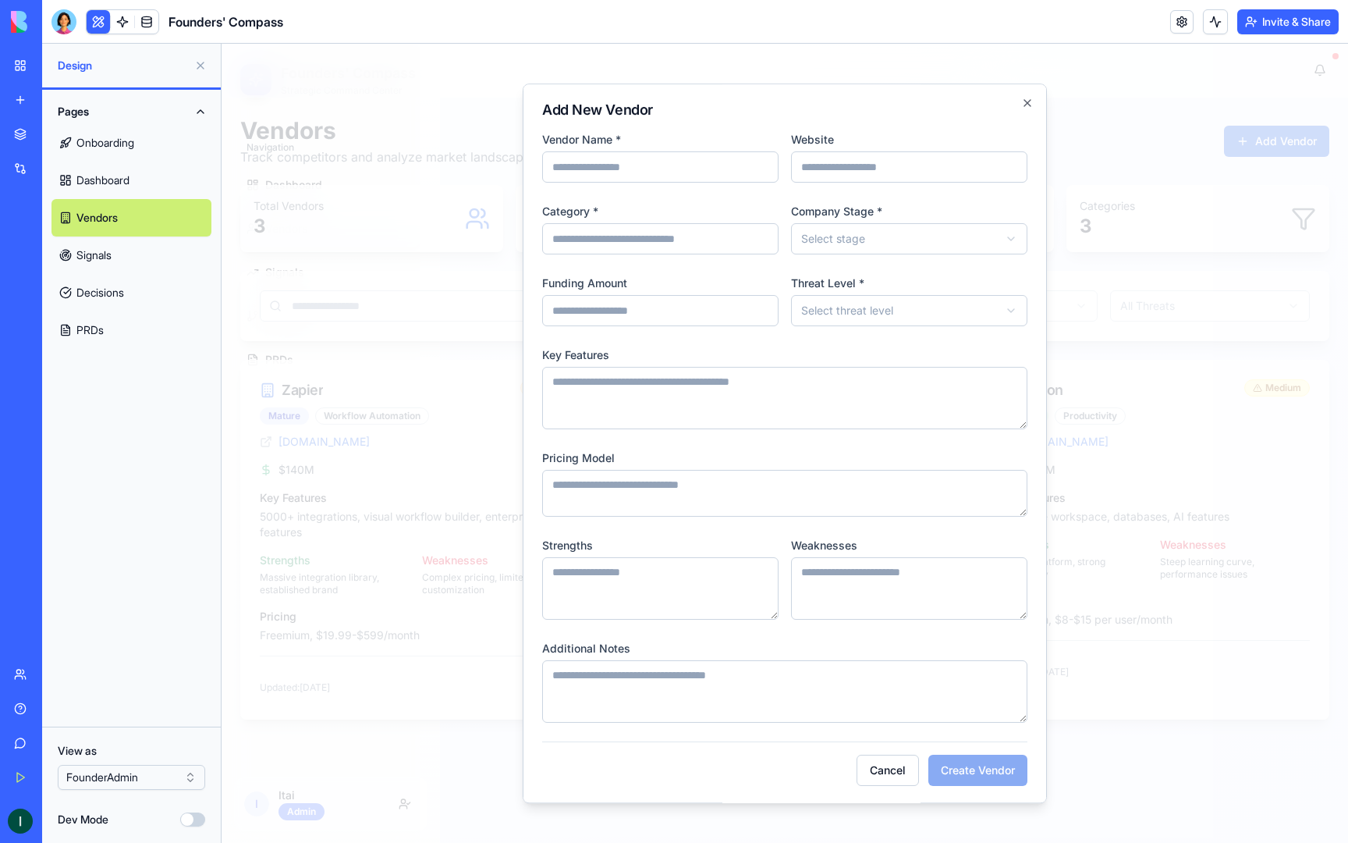
click at [710, 166] on input "Vendor Name *" at bounding box center [660, 166] width 236 height 31
type input "*"
type input "********"
click at [968, 165] on input "Website" at bounding box center [909, 166] width 236 height 31
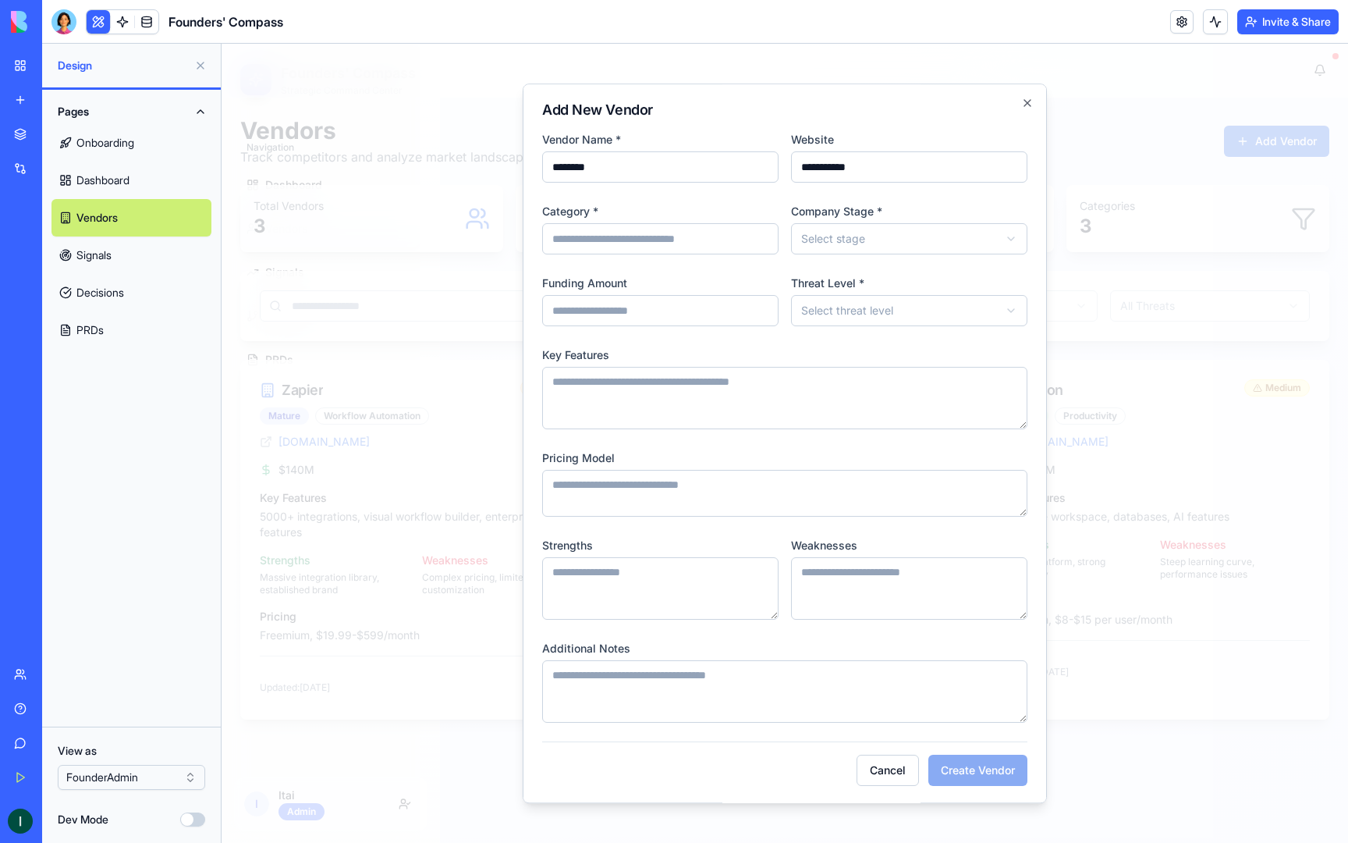
type input "**********"
click at [865, 225] on body "Founders' Compass Strategic Command Center Navigation Dashboard Vendors Signals…" at bounding box center [785, 443] width 1127 height 799
click at [714, 243] on input "Category *" at bounding box center [660, 238] width 236 height 31
click at [825, 313] on body "Founders' Compass Strategic Command Center Navigation Dashboard Vendors Signals…" at bounding box center [785, 443] width 1127 height 799
click at [730, 235] on input "Category *" at bounding box center [660, 238] width 236 height 31
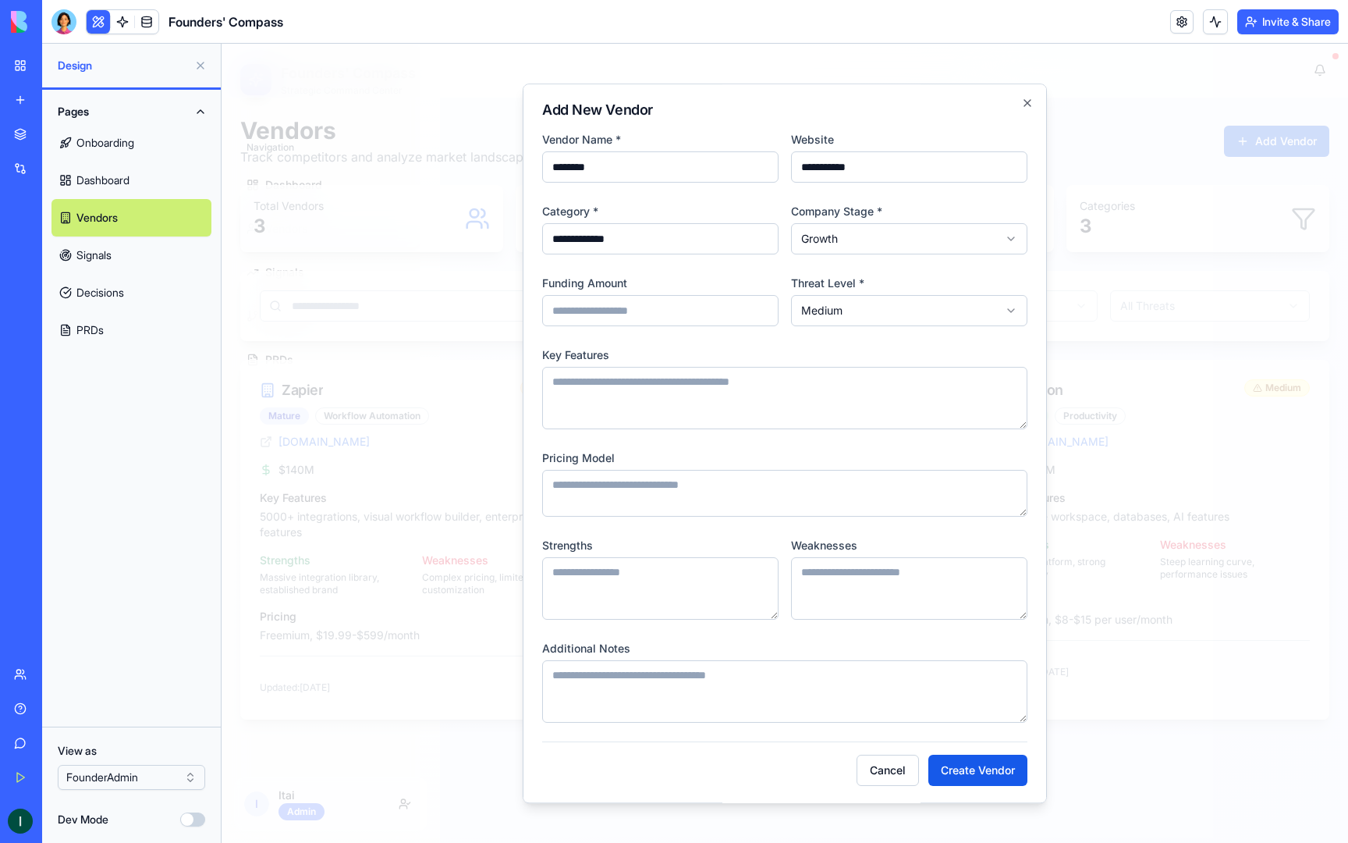
type input "**********"
click at [984, 786] on div "**********" at bounding box center [785, 442] width 524 height 719
click at [984, 777] on button "Create Vendor" at bounding box center [977, 769] width 99 height 31
click at [856, 155] on input "**********" at bounding box center [909, 166] width 236 height 31
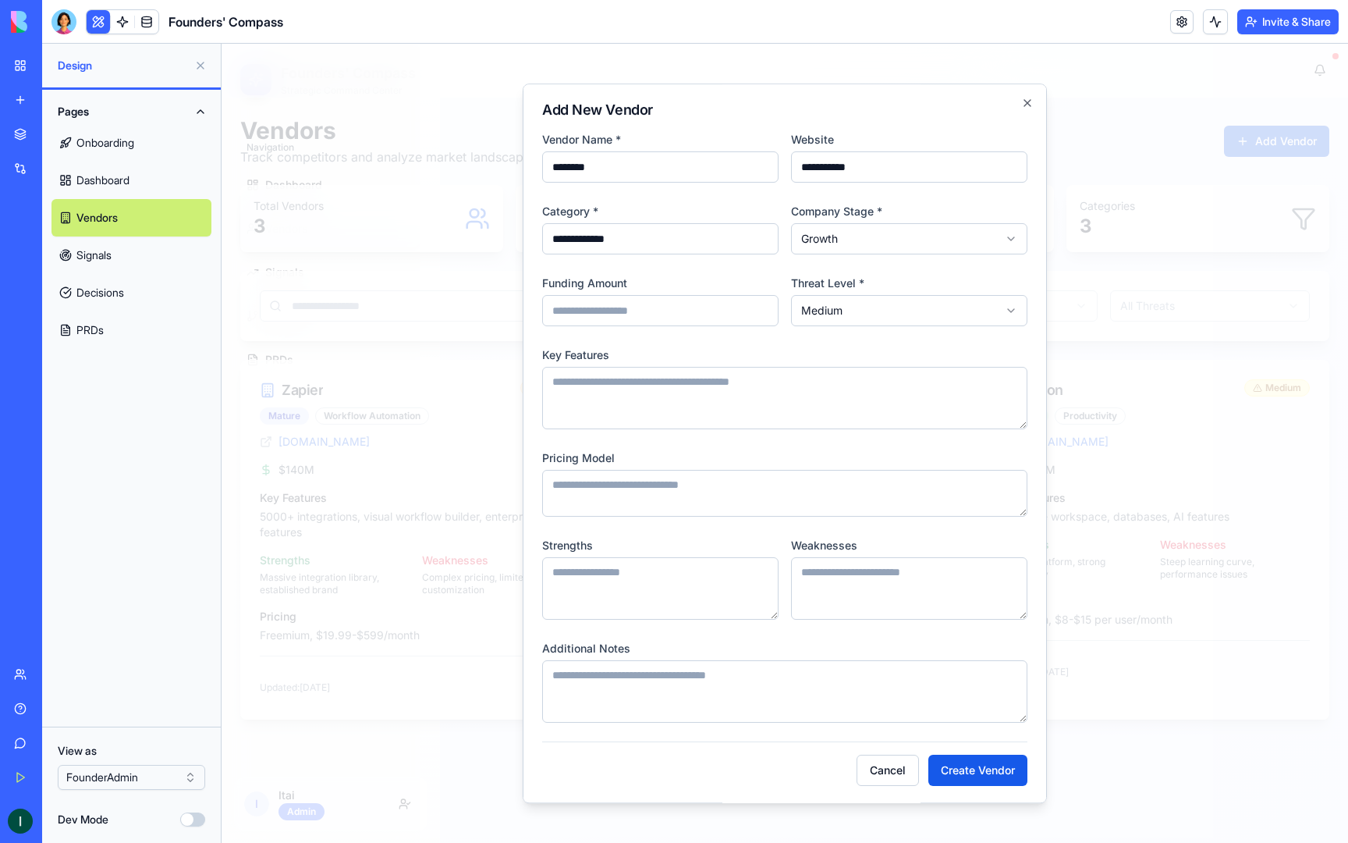
click at [856, 155] on input "**********" at bounding box center [909, 166] width 236 height 31
paste input "**********"
type input "**********"
click at [985, 768] on button "Create Vendor" at bounding box center [977, 769] width 99 height 31
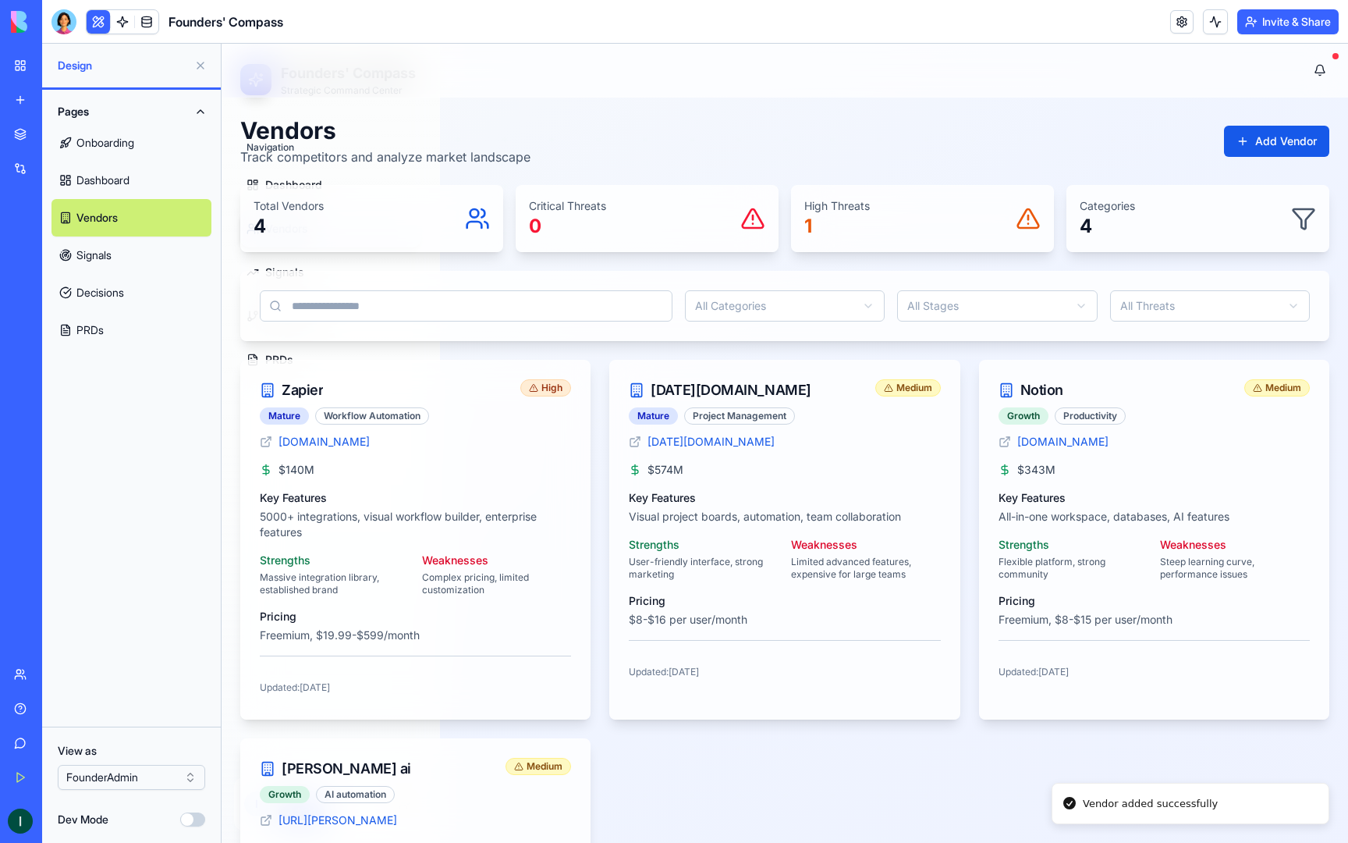
click at [87, 258] on link "Signals" at bounding box center [131, 254] width 160 height 37
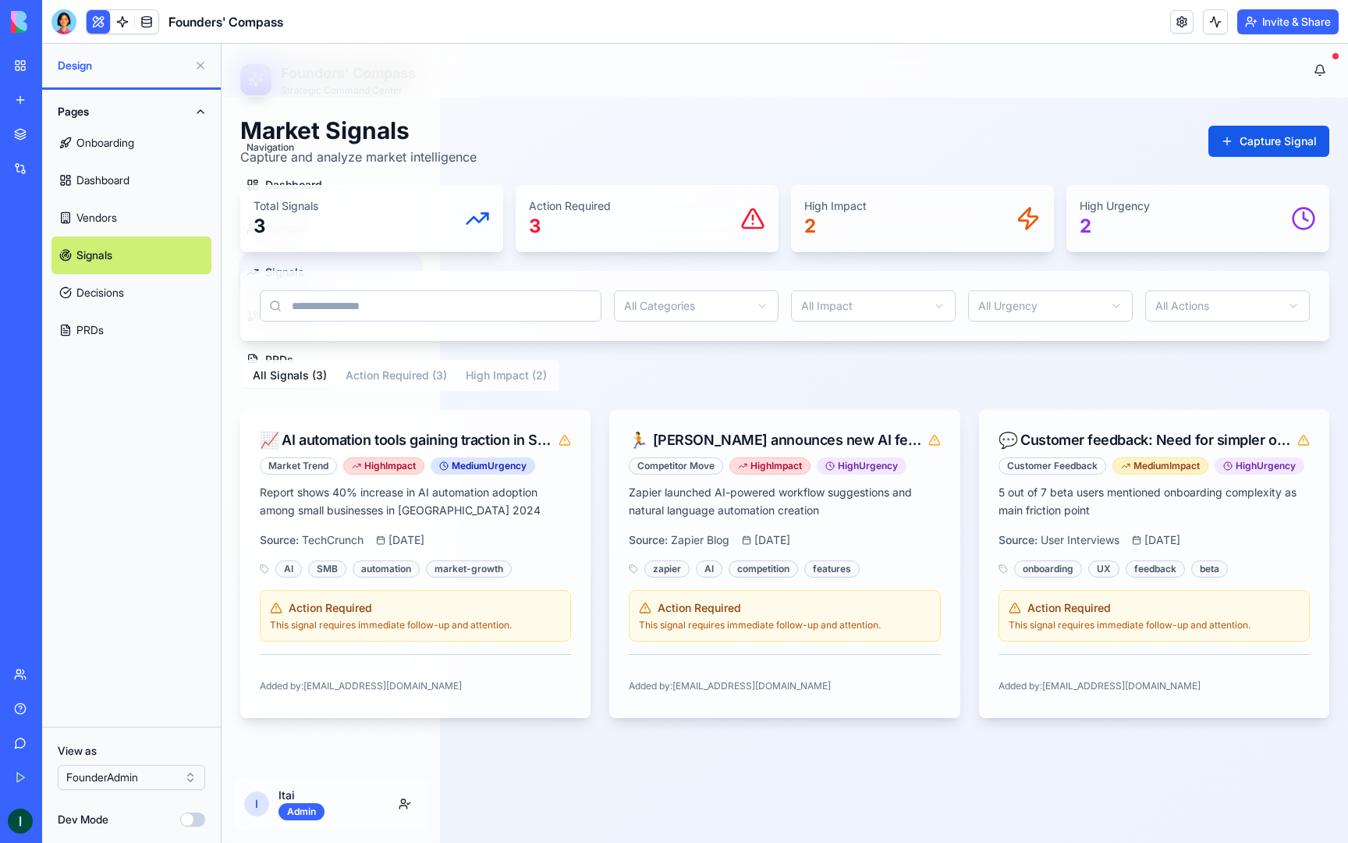
click at [75, 274] on link "Decisions" at bounding box center [131, 292] width 160 height 37
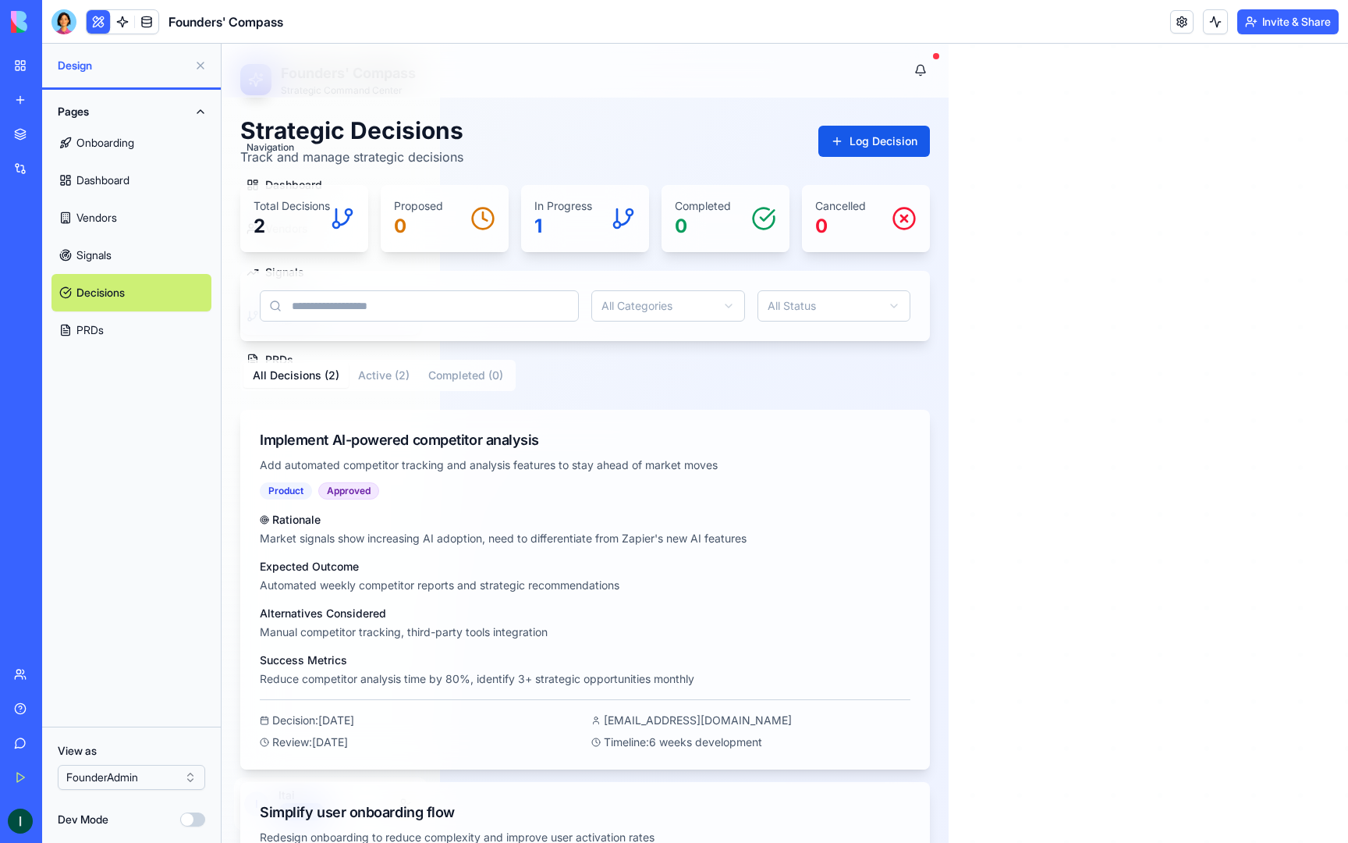
click at [120, 216] on link "Vendors" at bounding box center [131, 217] width 160 height 37
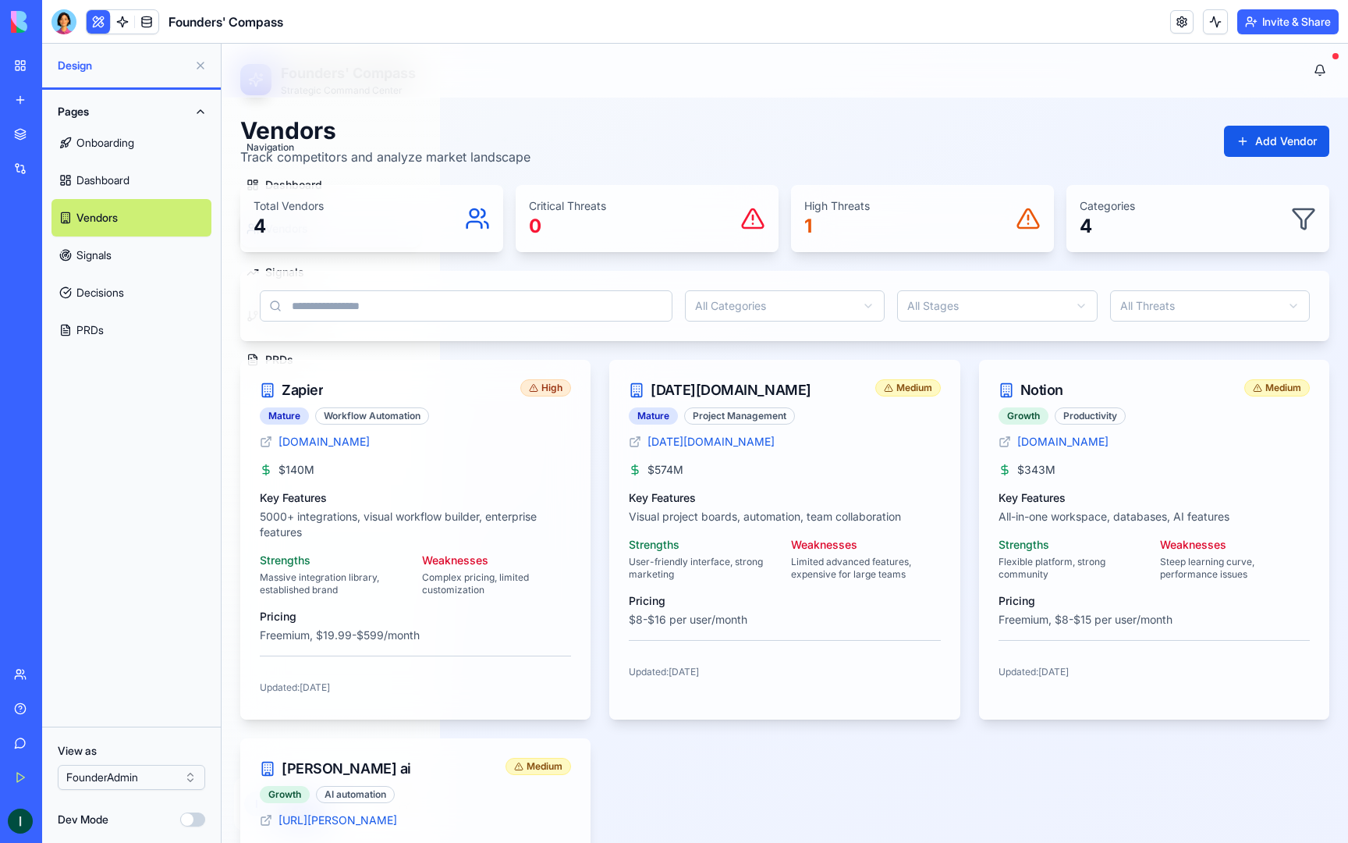
click at [120, 176] on link "Dashboard" at bounding box center [131, 179] width 160 height 37
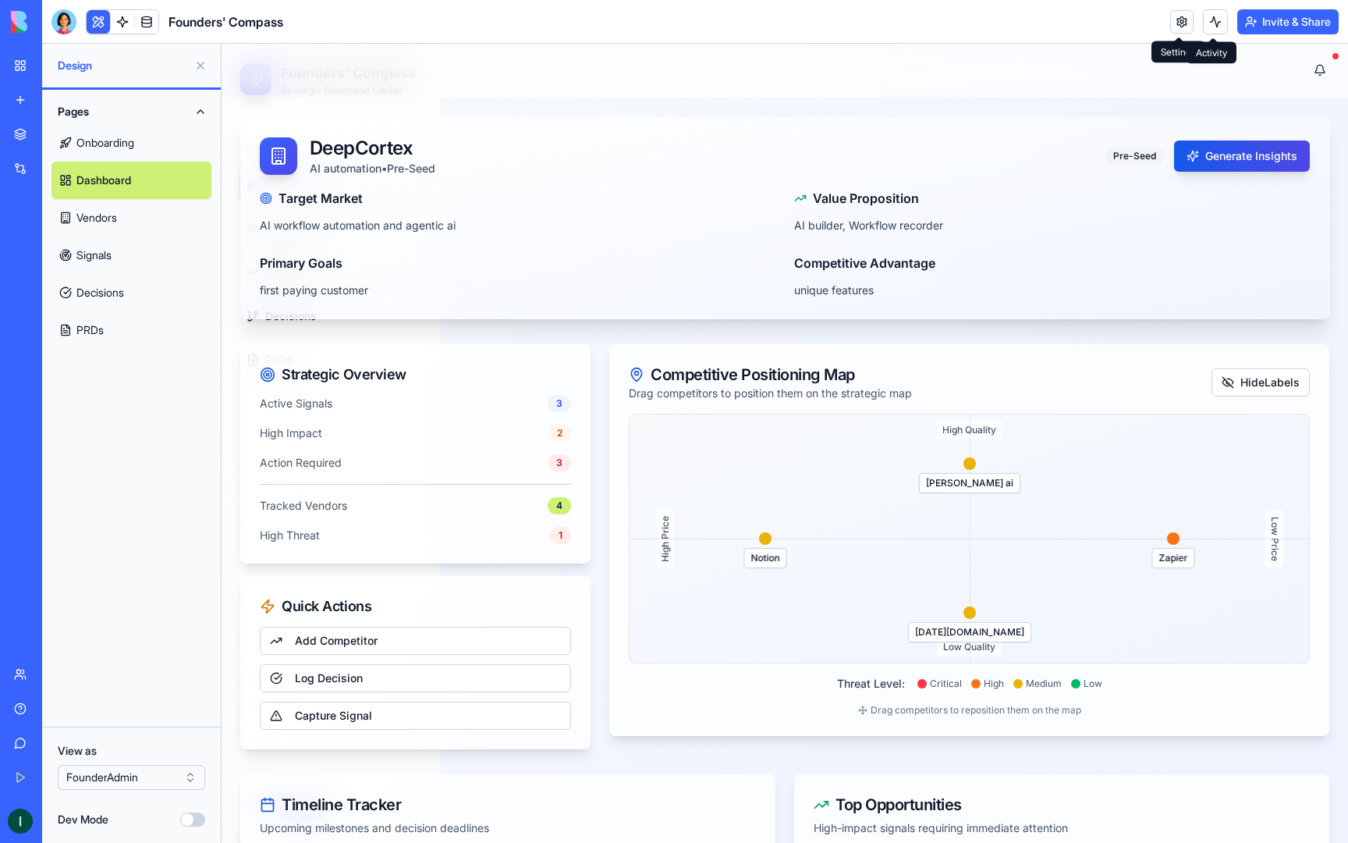
click at [1210, 21] on button at bounding box center [1215, 21] width 25 height 25
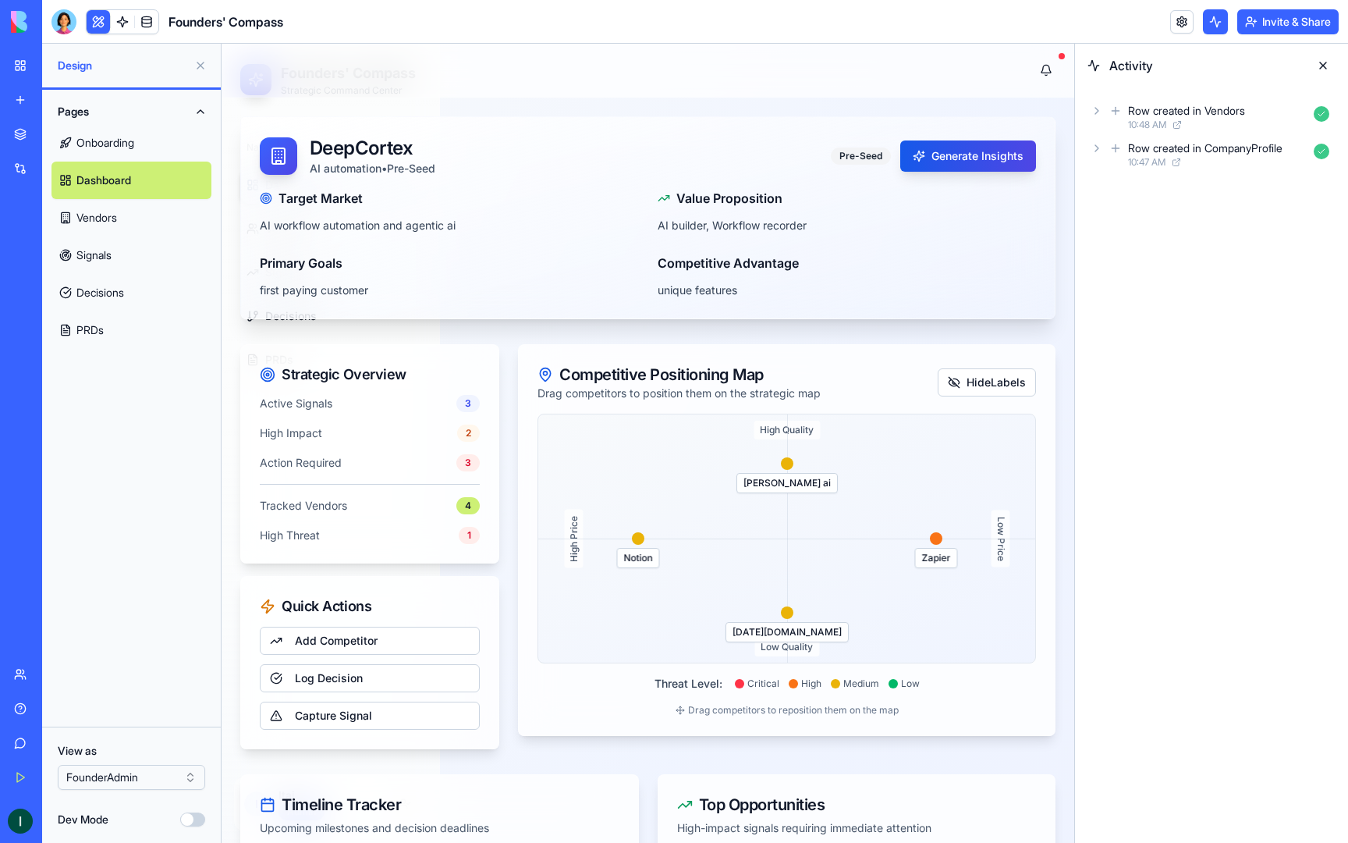
click at [1210, 21] on button at bounding box center [1215, 21] width 25 height 25
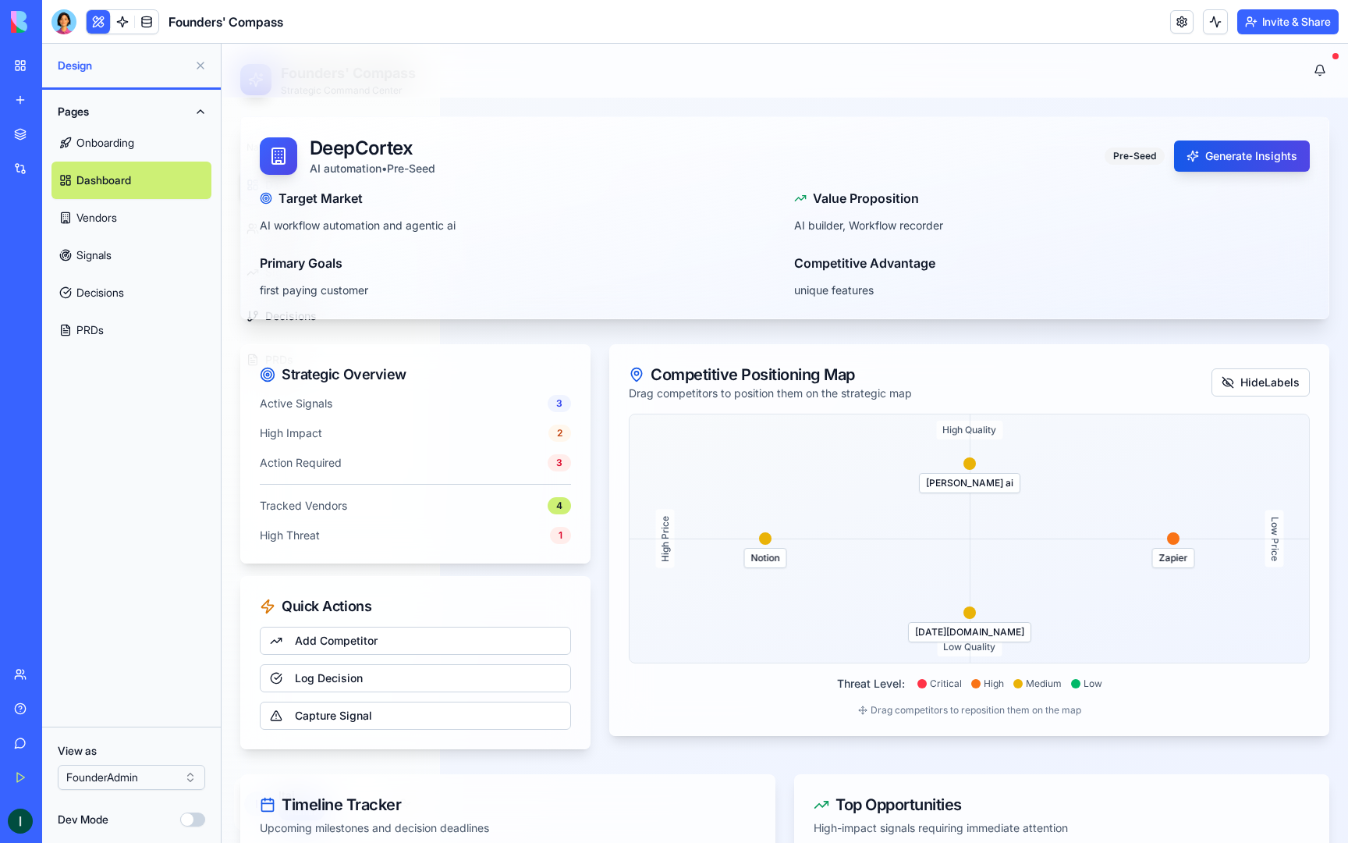
click at [58, 241] on div "Founders' Compass" at bounding box center [36, 244] width 44 height 16
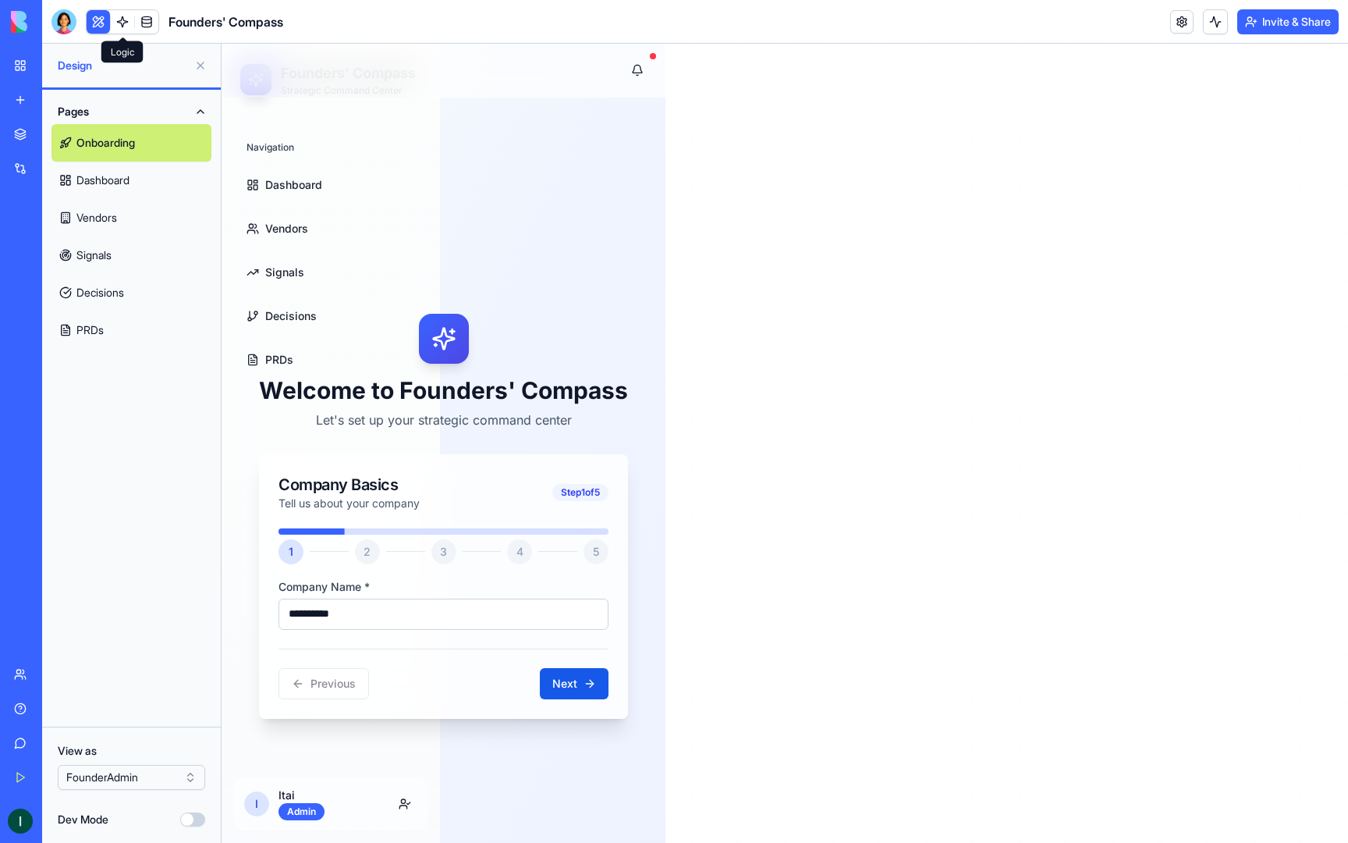
click at [120, 19] on link at bounding box center [122, 21] width 23 height 23
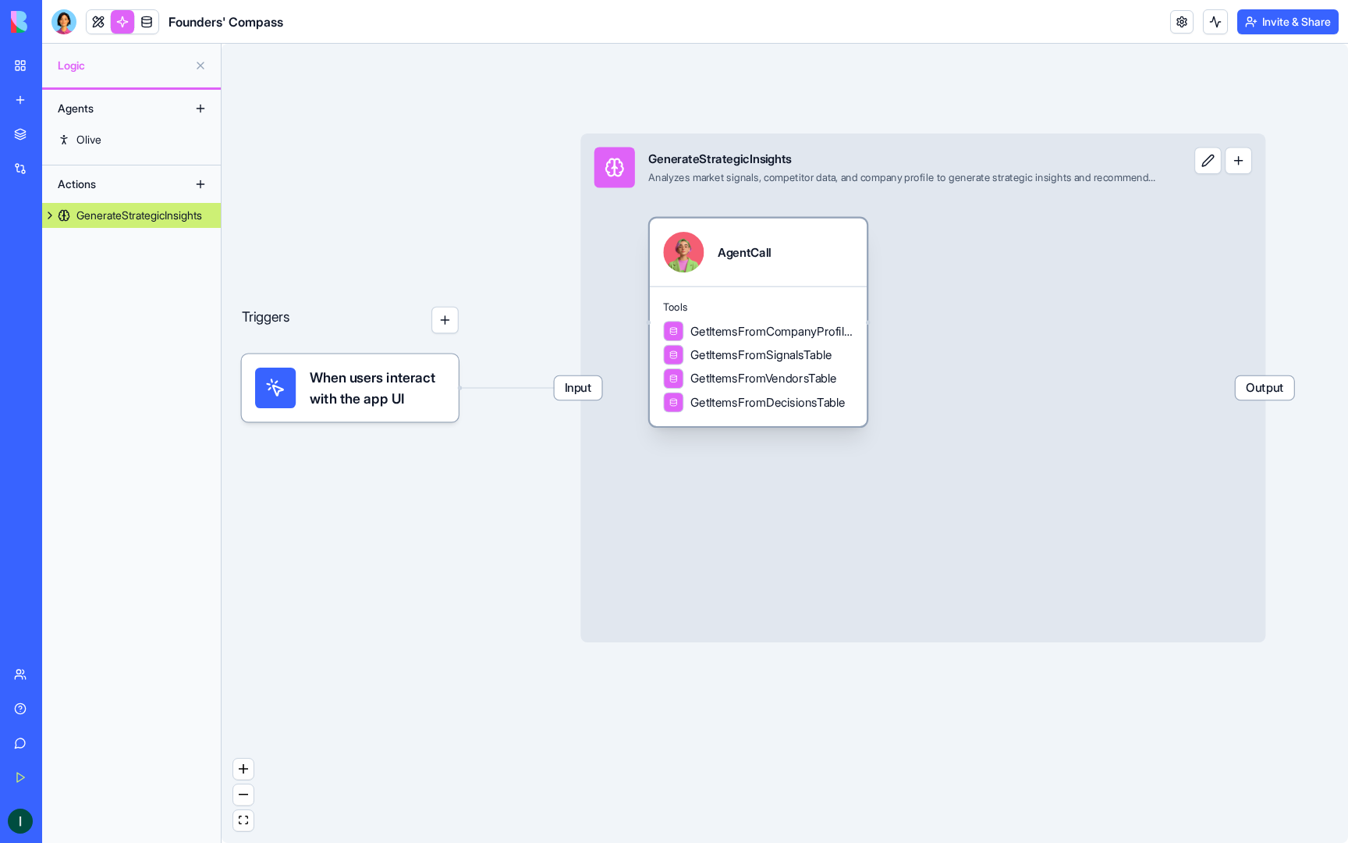
drag, startPoint x: 752, startPoint y: 378, endPoint x: 794, endPoint y: 278, distance: 108.4
click at [794, 278] on div "AgentCall Tools GetItemsFromCompanyProfileTable GetItemsFromSignalsTable GetIte…" at bounding box center [758, 322] width 217 height 208
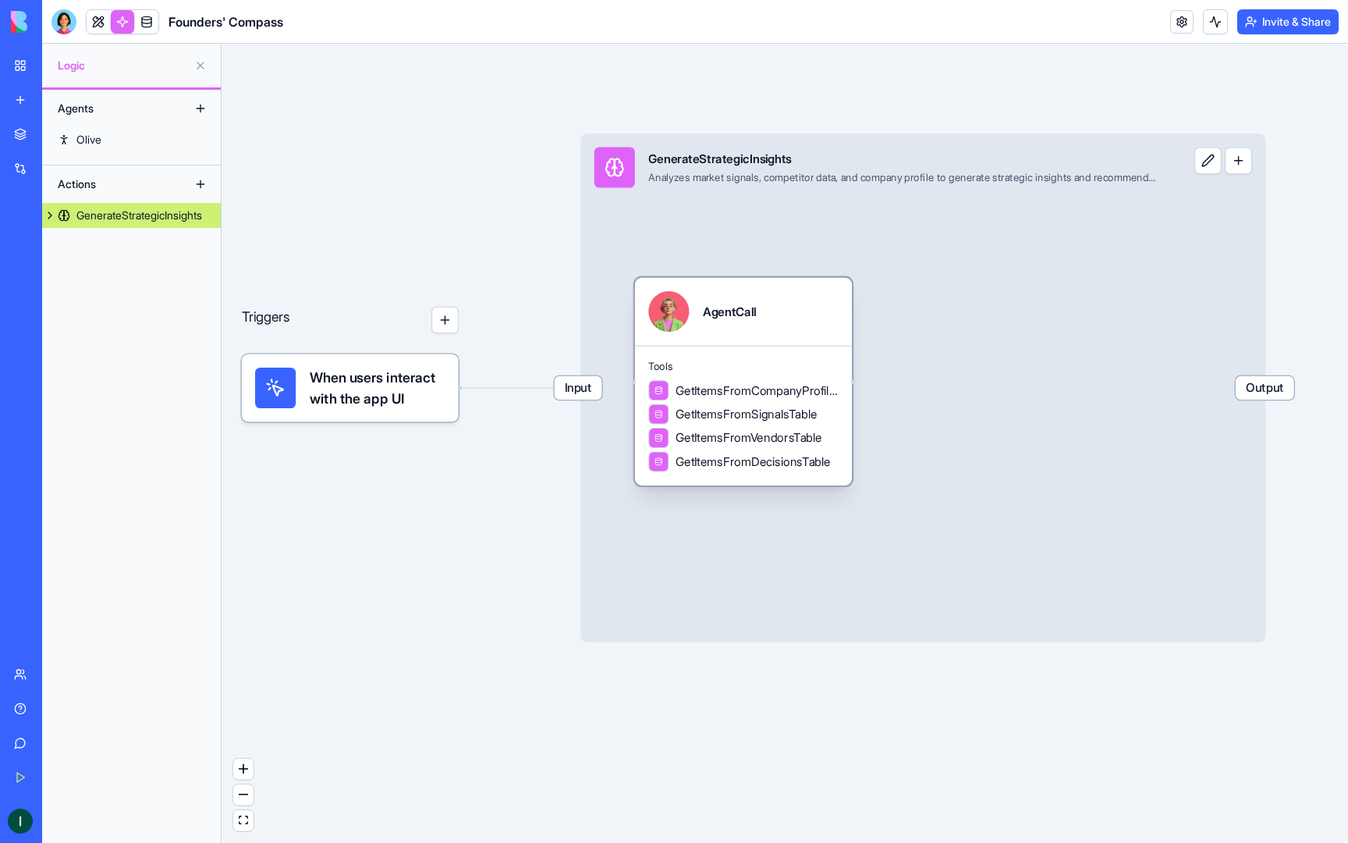
drag, startPoint x: 794, startPoint y: 278, endPoint x: 735, endPoint y: 337, distance: 83.9
click at [735, 337] on div "AgentCall" at bounding box center [743, 312] width 217 height 68
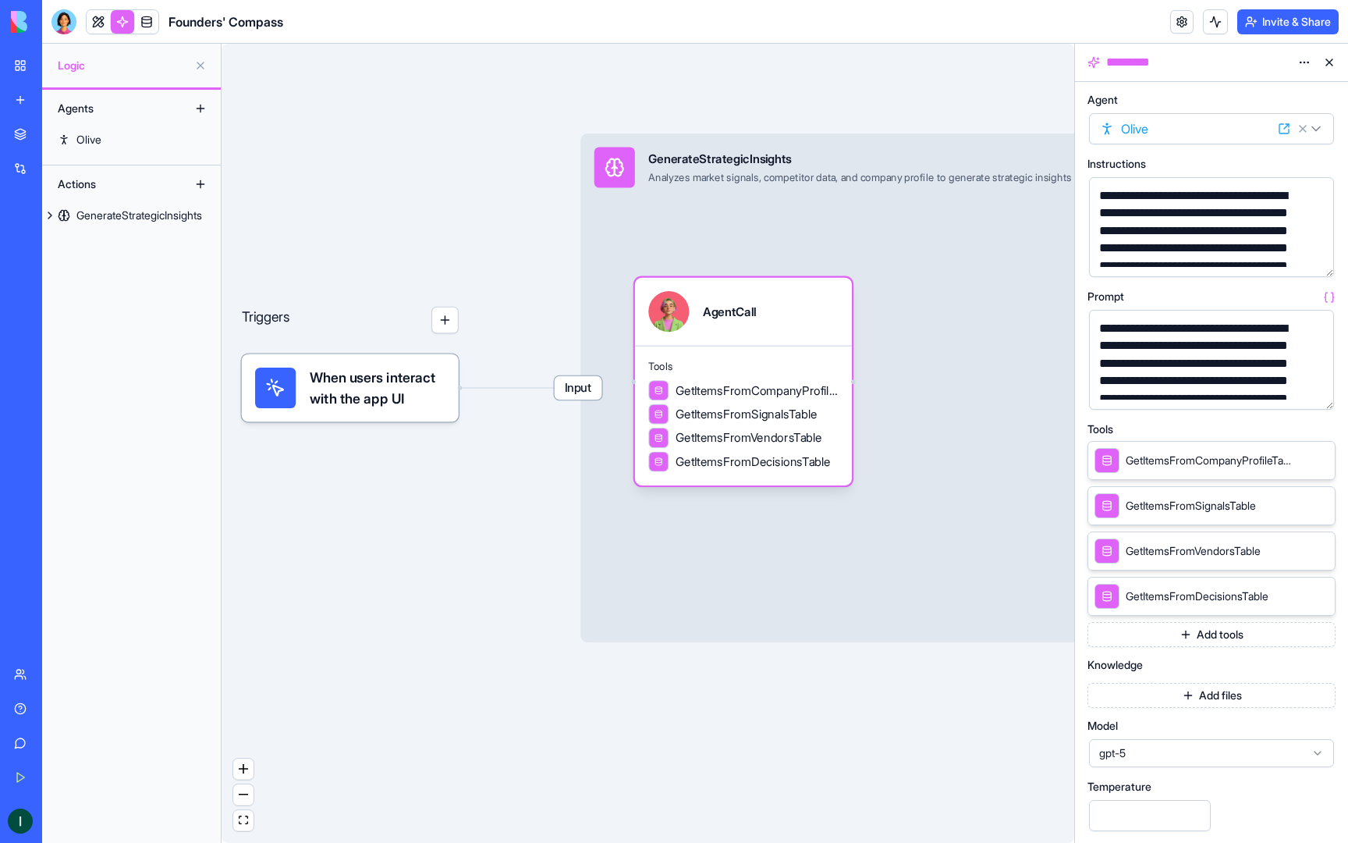
click at [971, 712] on div "Triggers When users interact with the app UI Input GenerateStrategicInsights An…" at bounding box center [648, 443] width 853 height 799
click at [1328, 66] on button at bounding box center [1329, 62] width 25 height 25
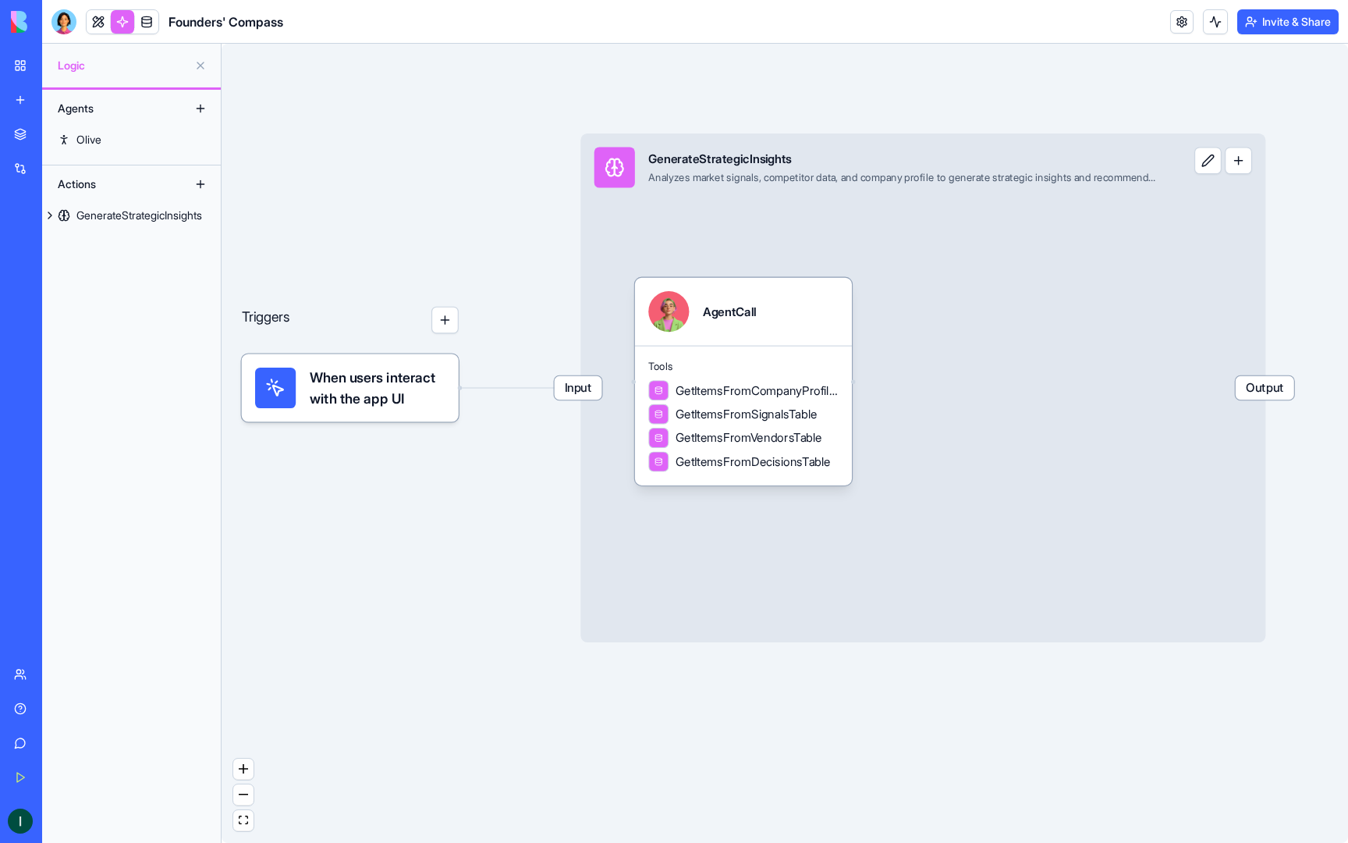
click at [201, 187] on button at bounding box center [200, 184] width 25 height 25
click at [201, 180] on button at bounding box center [200, 184] width 25 height 25
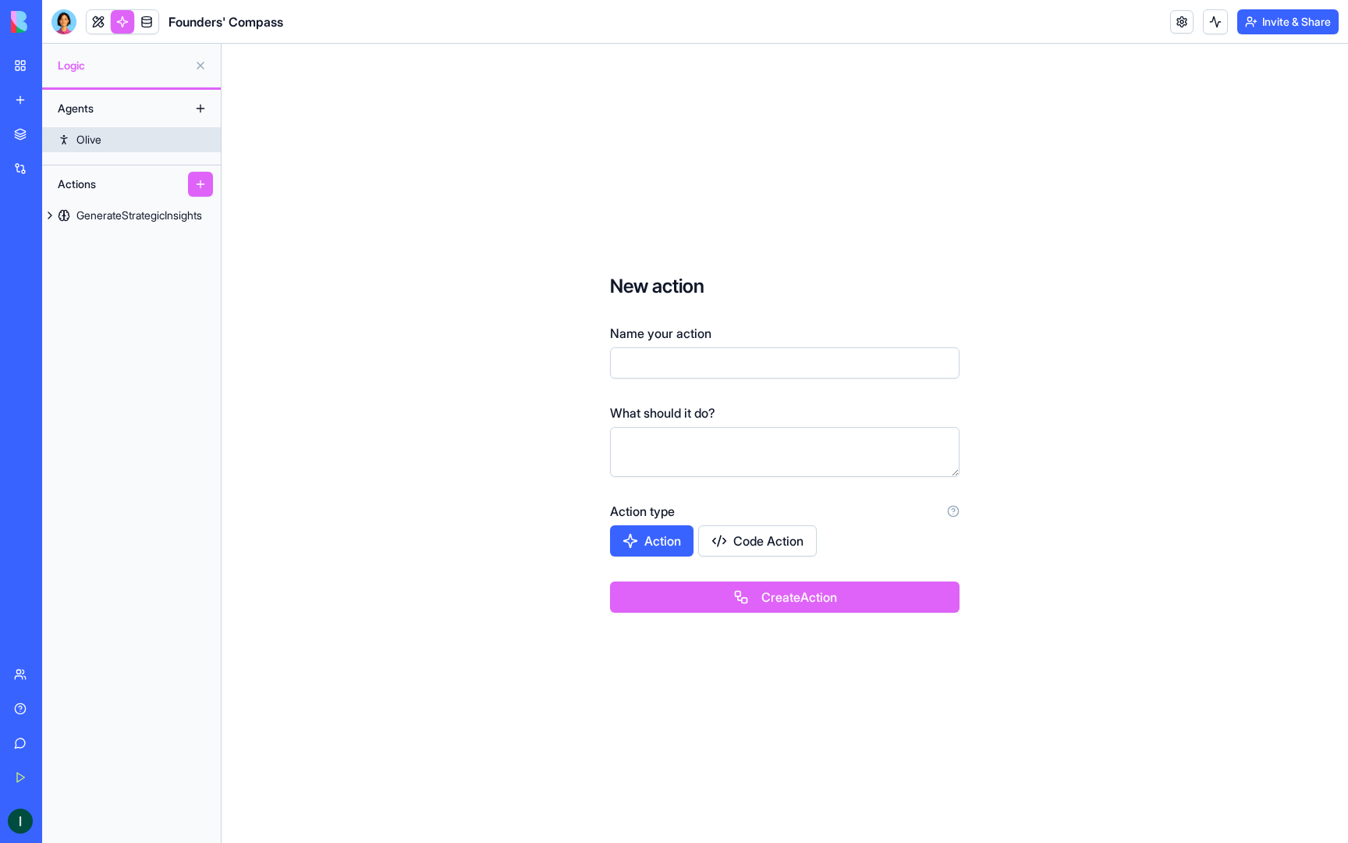
click at [101, 139] on div "Olive" at bounding box center [88, 140] width 25 height 16
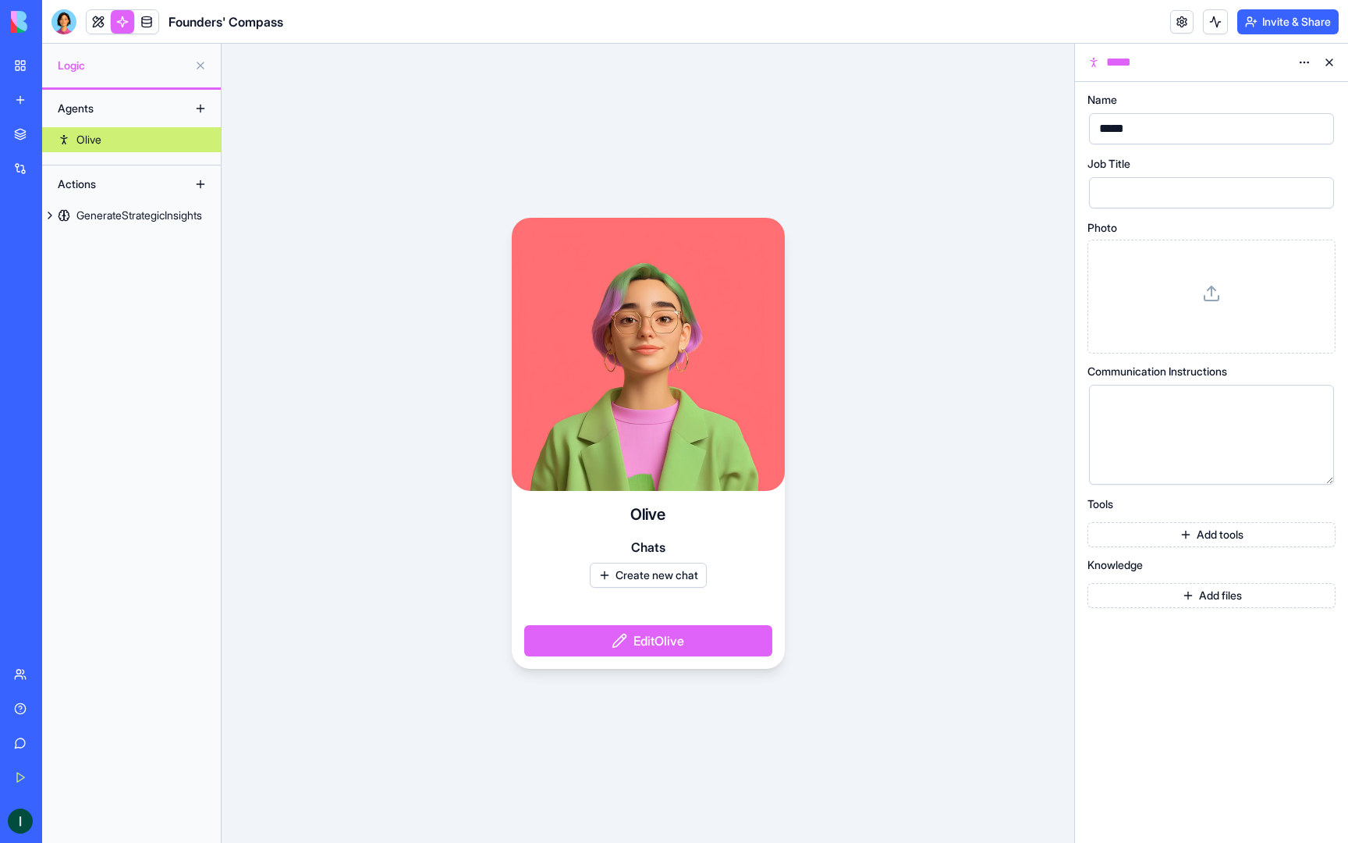
click at [1334, 62] on button at bounding box center [1329, 62] width 25 height 25
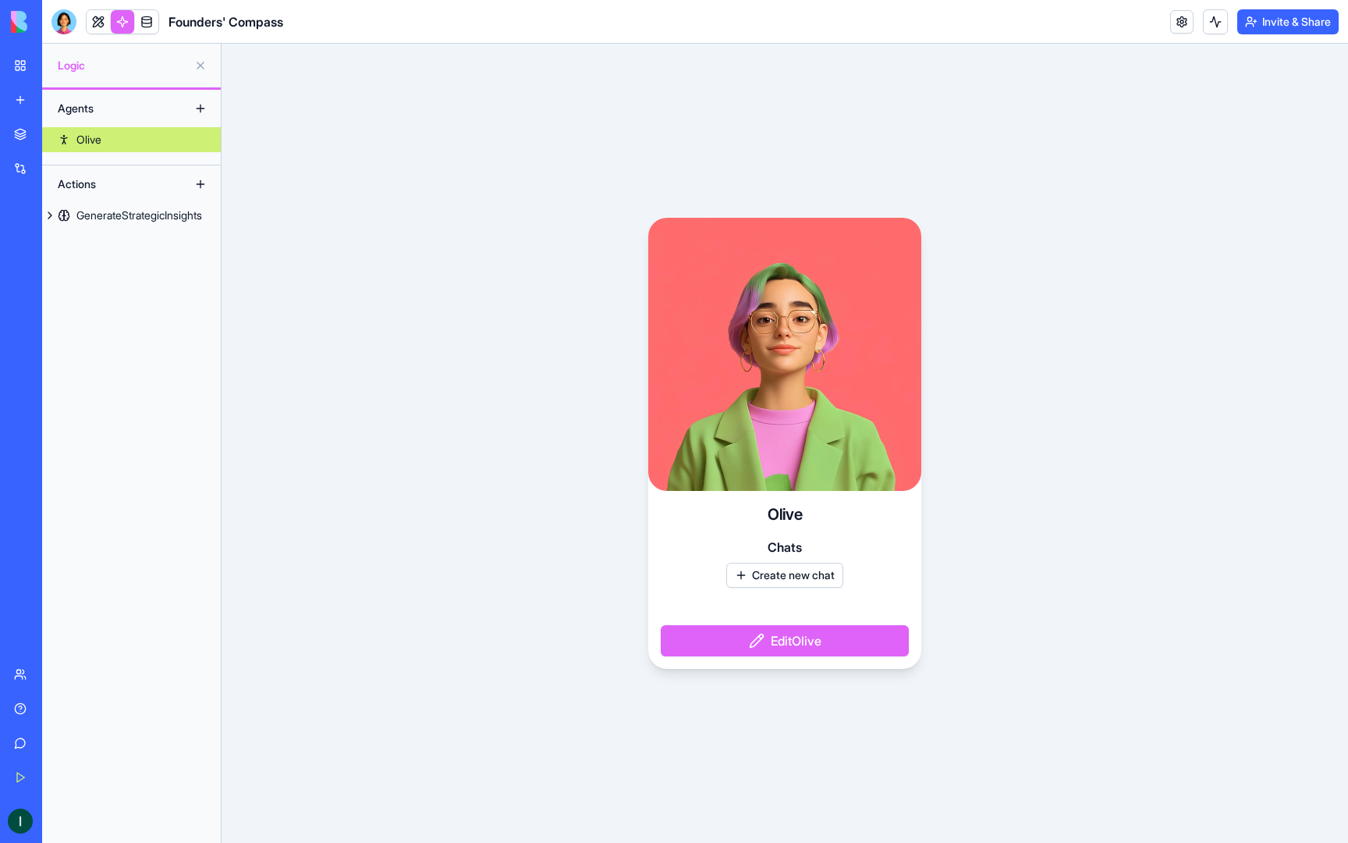
click at [67, 76] on link "My Workspace" at bounding box center [36, 65] width 62 height 31
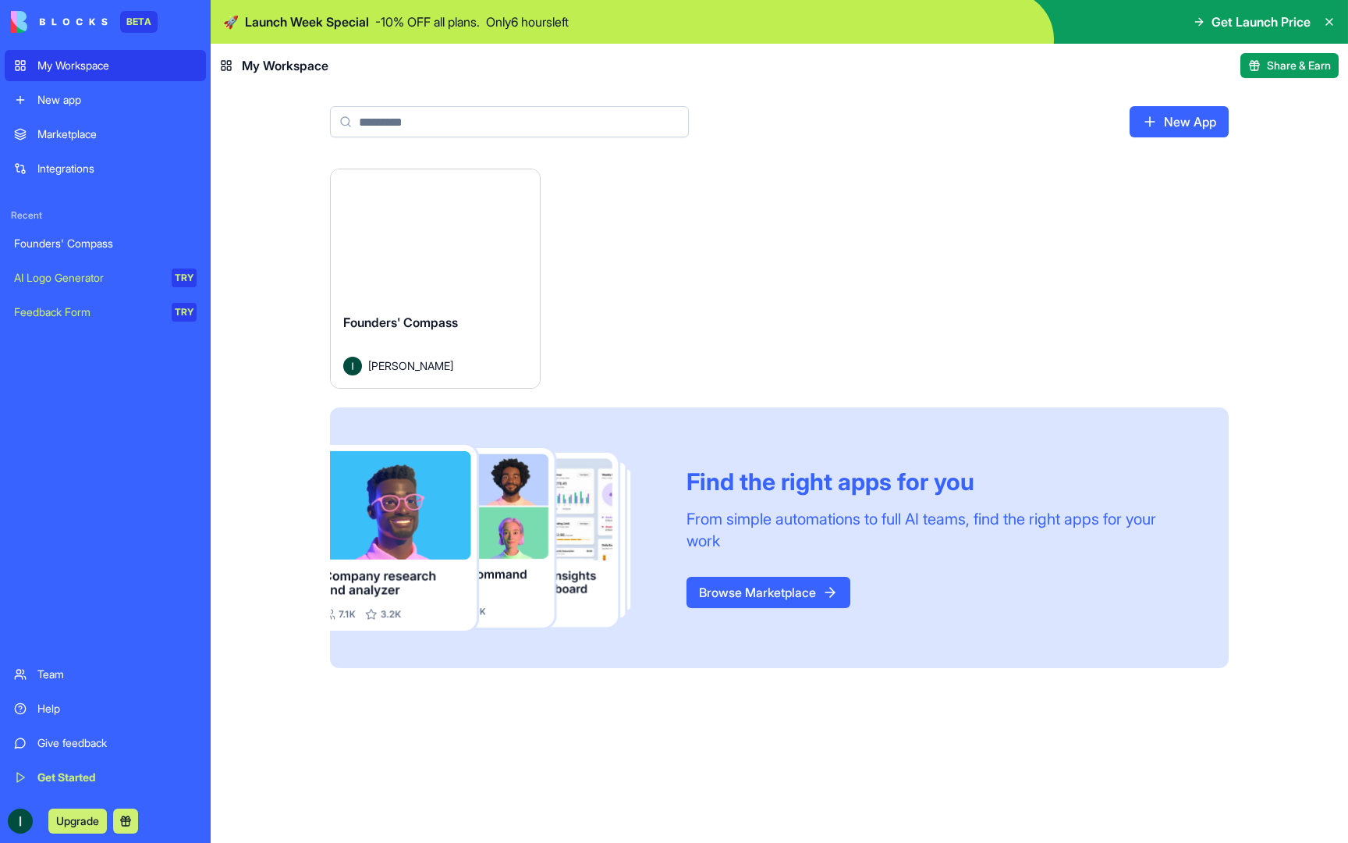
click at [526, 189] on html "BETA My Workspace New app Marketplace Integrations Recent Founders' Compass AI …" at bounding box center [674, 421] width 1348 height 843
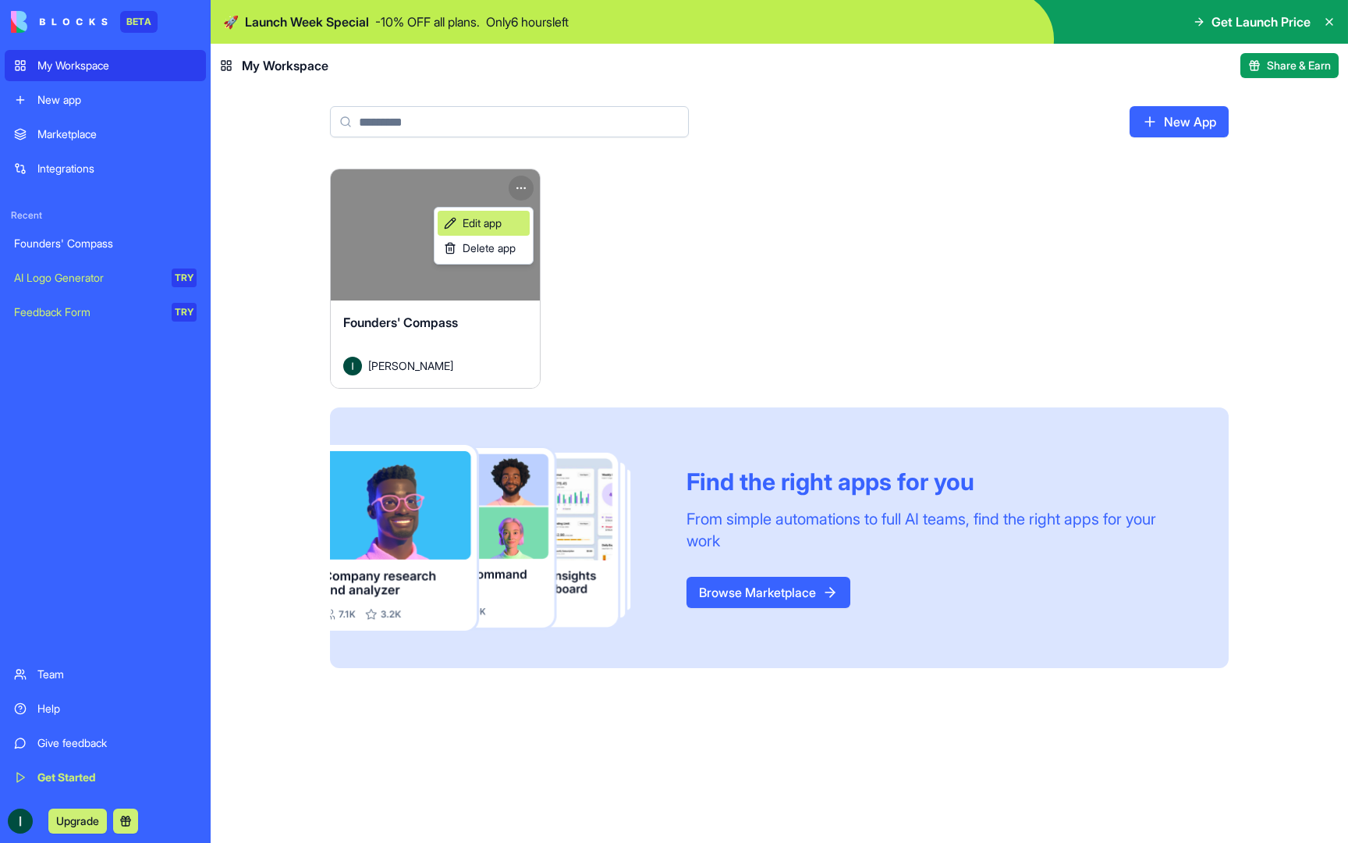
click at [495, 224] on span "Edit app" at bounding box center [482, 223] width 39 height 16
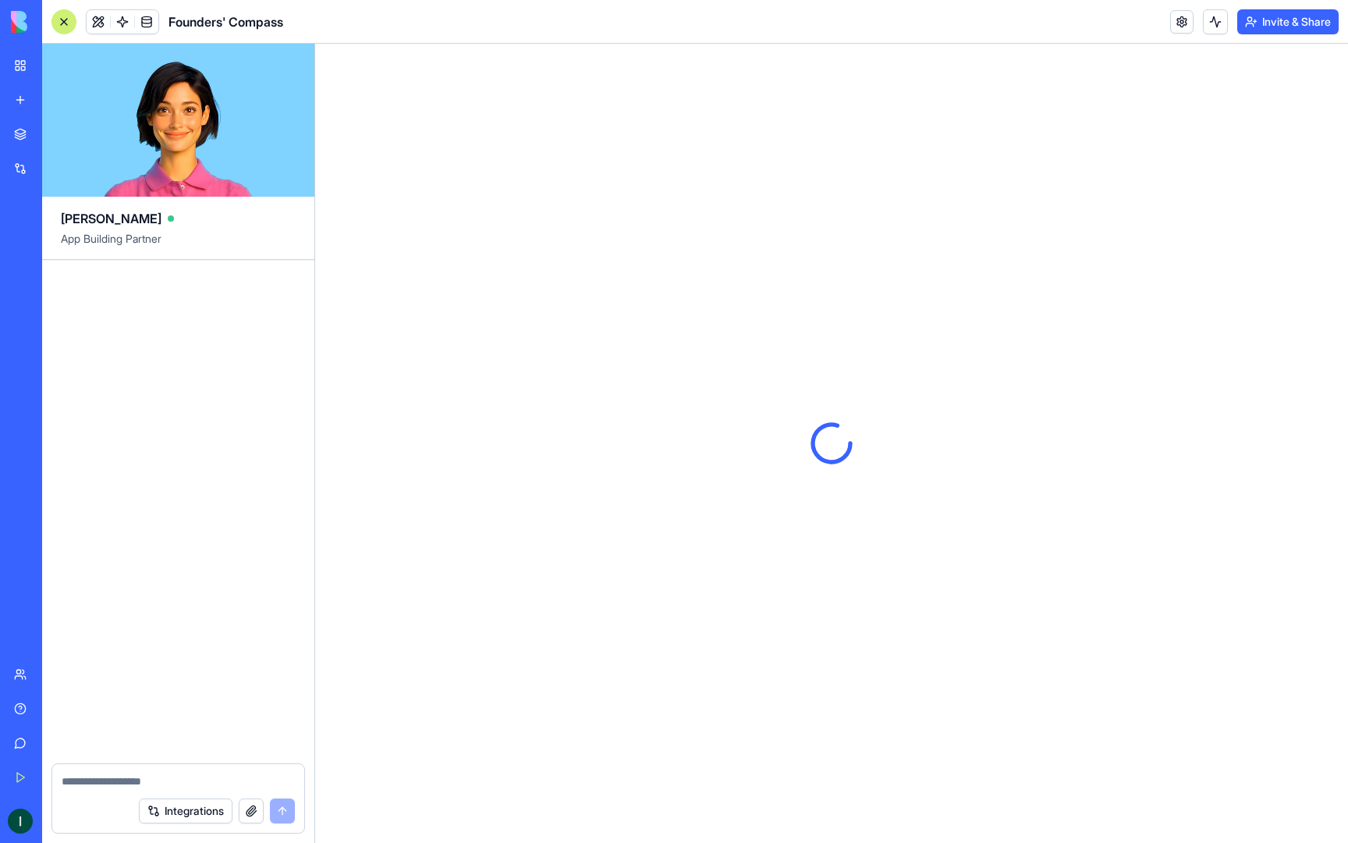
scroll to position [533, 0]
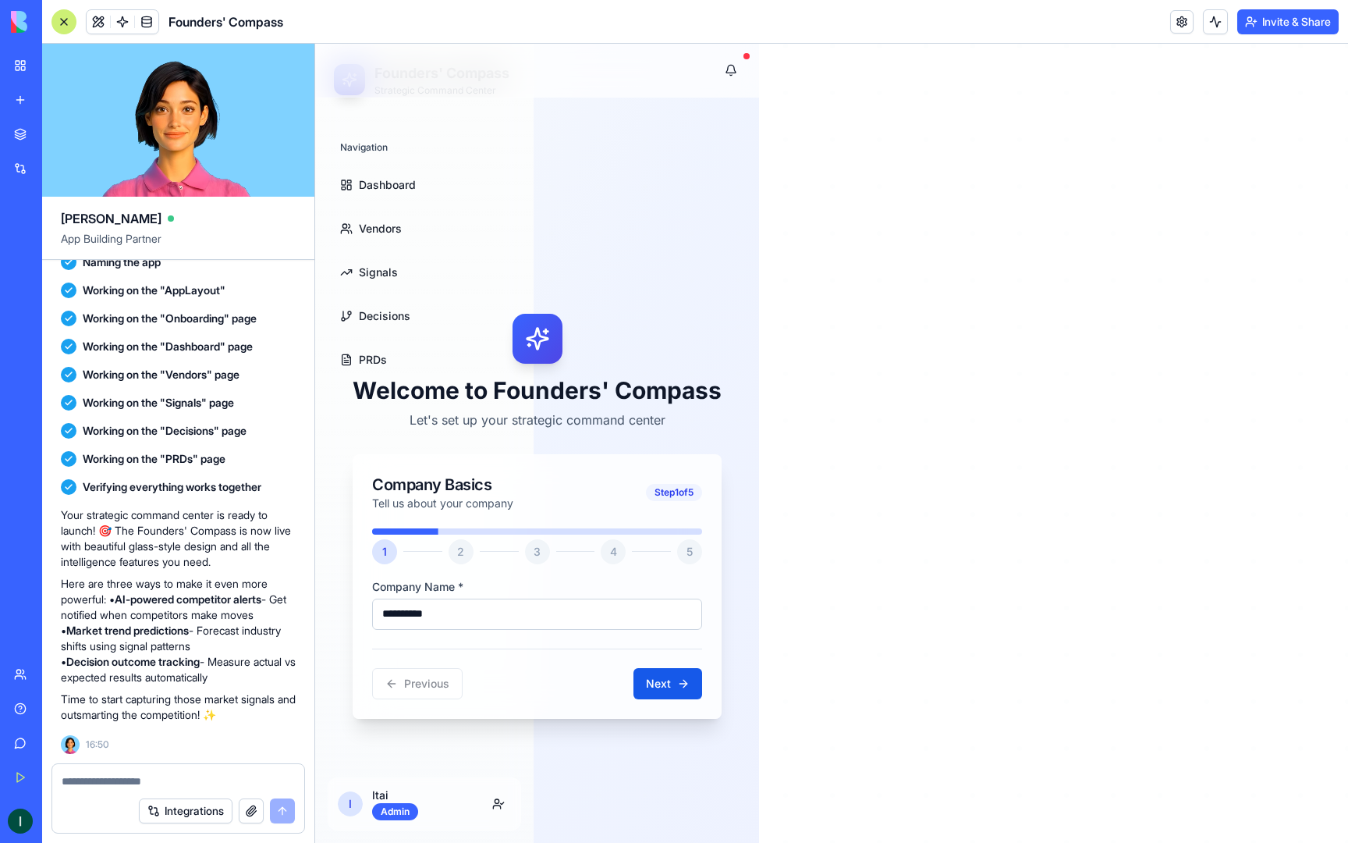
click at [397, 176] on div "**********" at bounding box center [537, 515] width 406 height 799
click at [392, 188] on div "**********" at bounding box center [537, 515] width 406 height 799
click at [197, 763] on form "Integrations" at bounding box center [178, 798] width 254 height 70
click at [181, 777] on textarea at bounding box center [178, 781] width 233 height 16
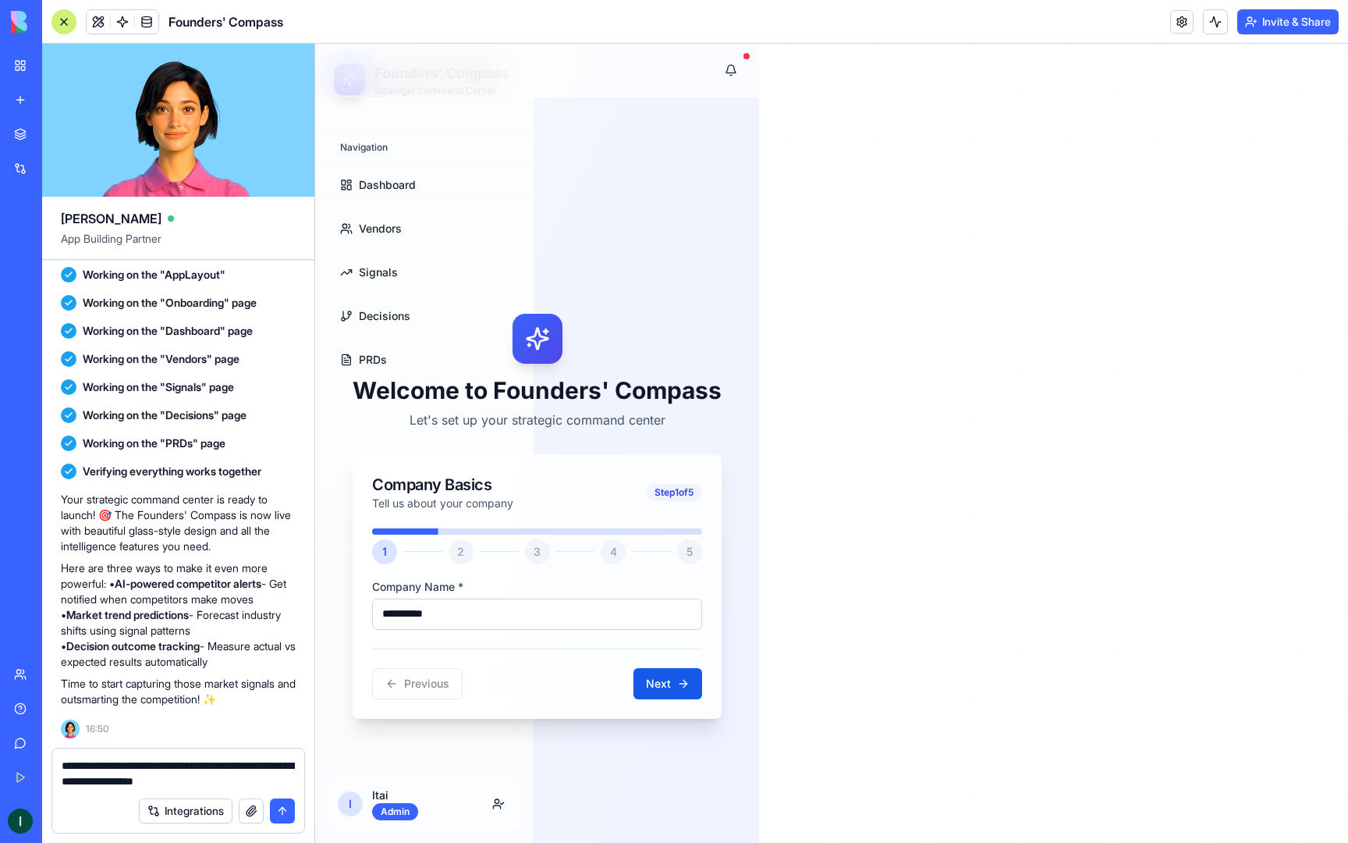
click at [231, 764] on textarea "**********" at bounding box center [178, 773] width 233 height 31
type textarea "**********"
click at [286, 809] on button "submit" at bounding box center [282, 810] width 25 height 25
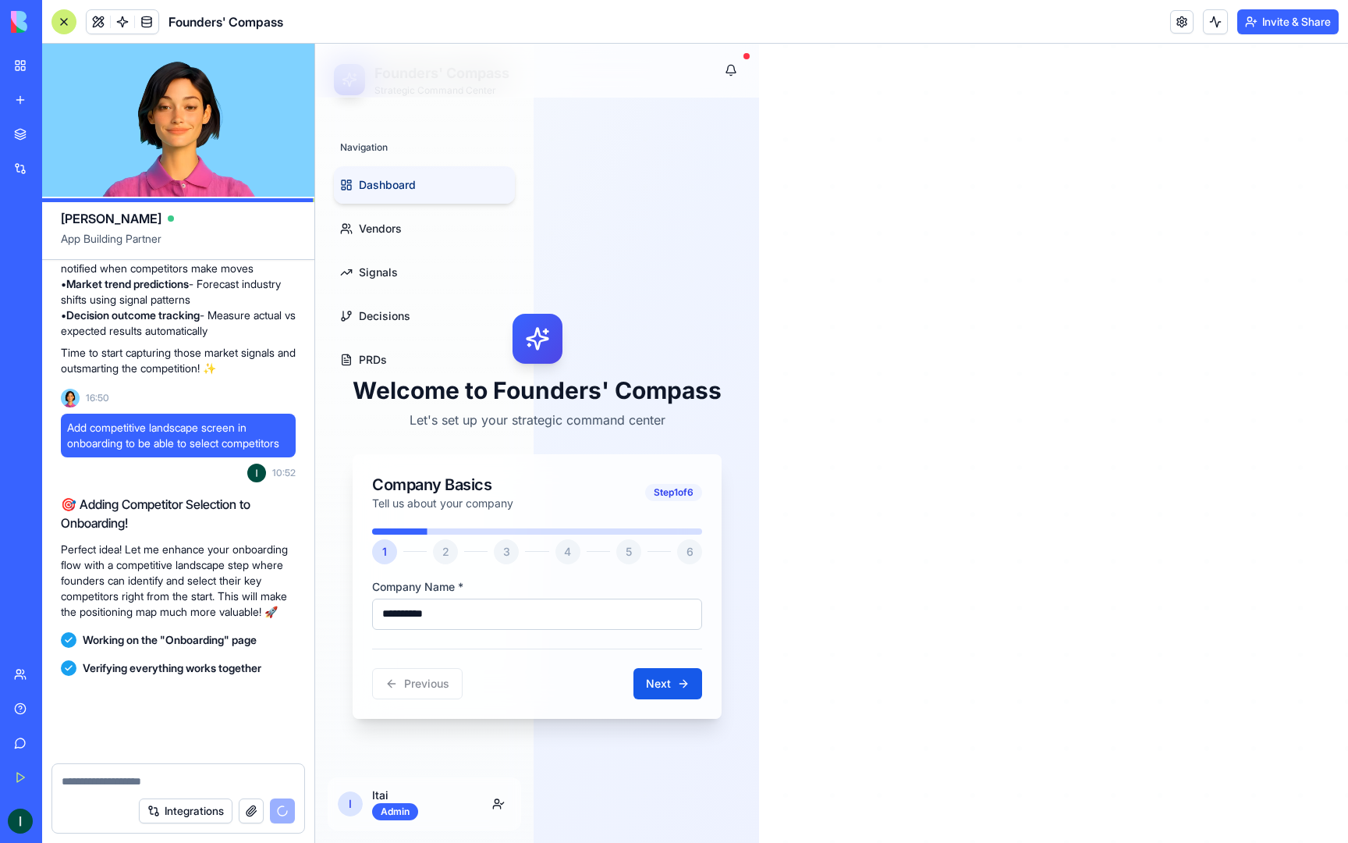
scroll to position [1425, 0]
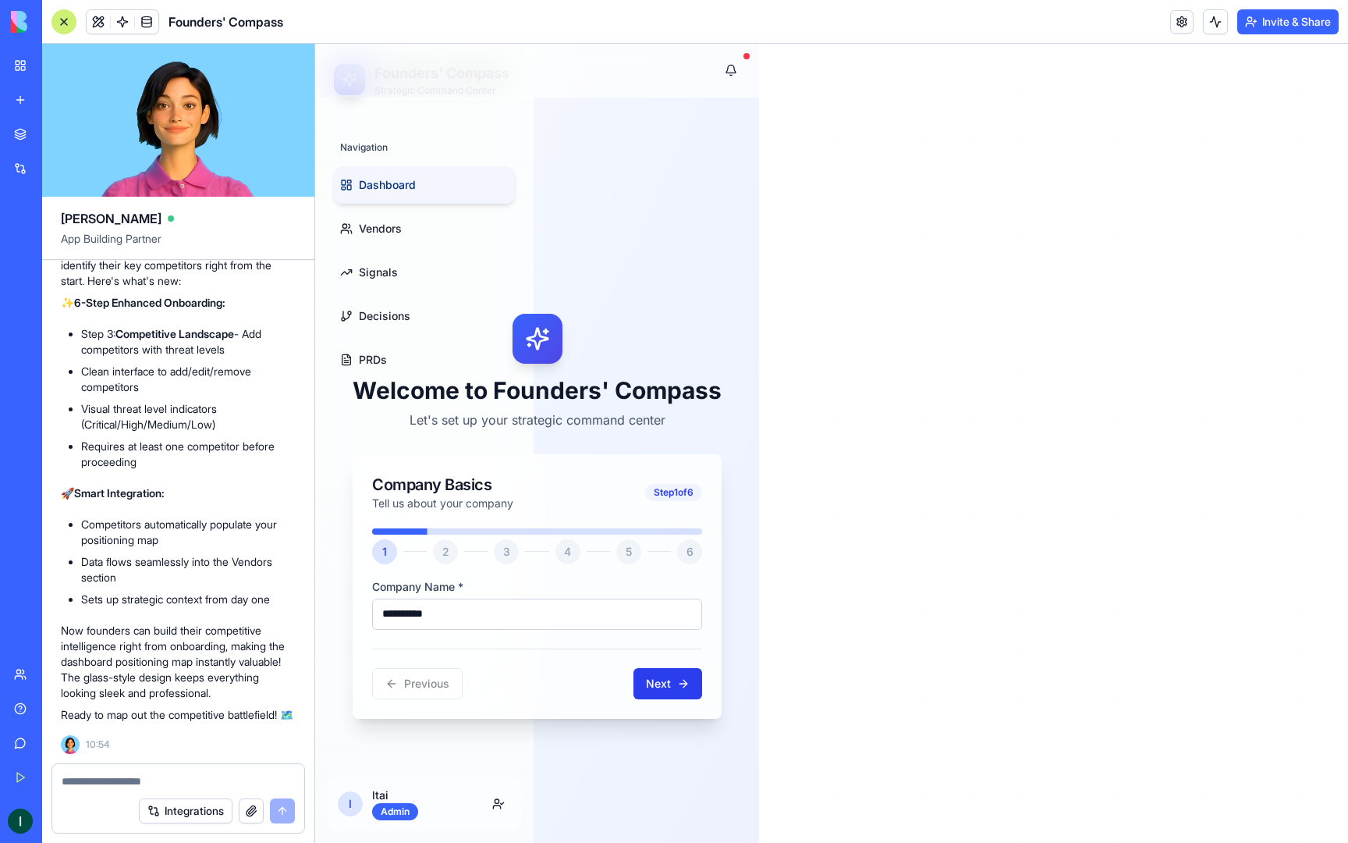
click at [669, 688] on button "Next" at bounding box center [667, 683] width 69 height 31
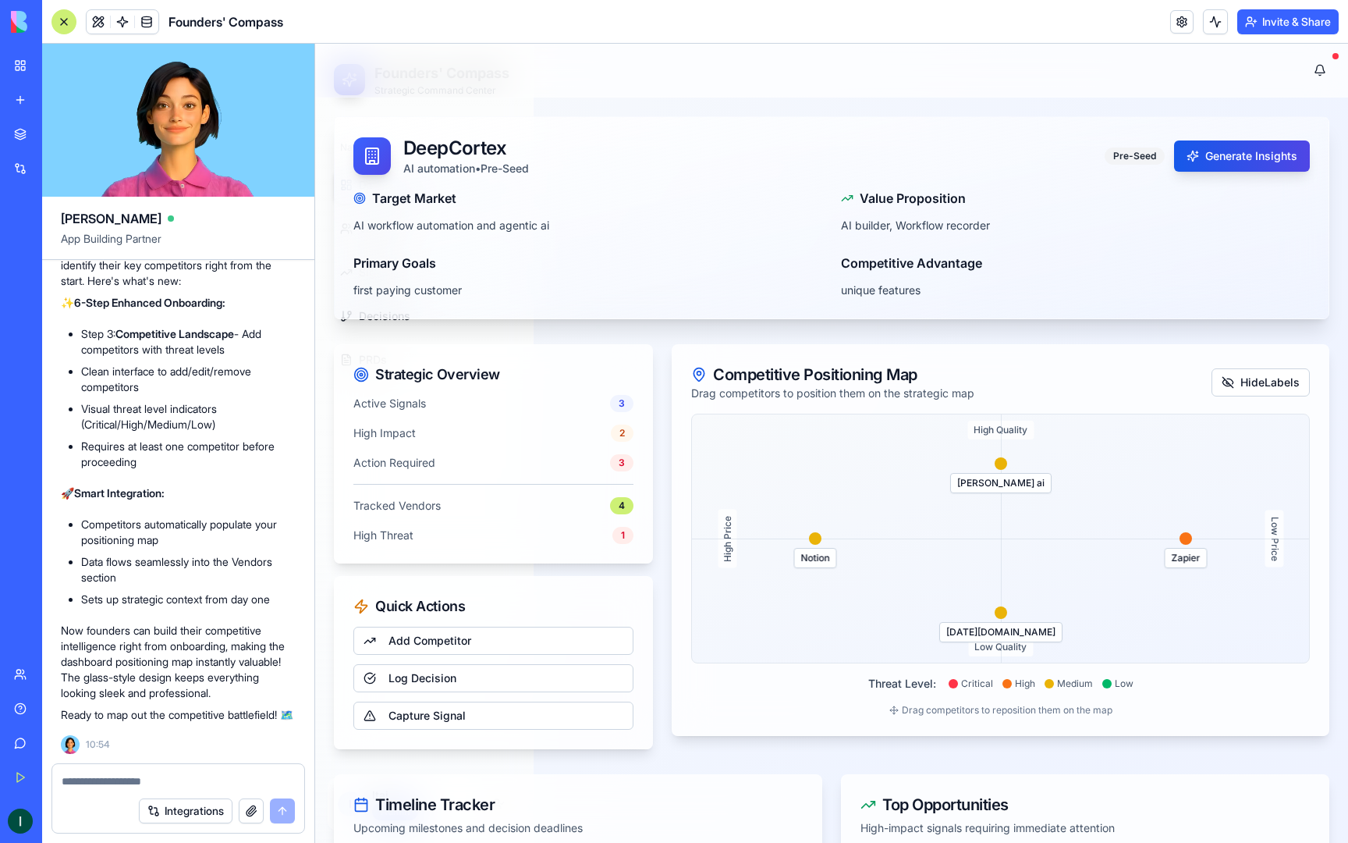
scroll to position [1425, 0]
click at [147, 783] on textarea at bounding box center [178, 781] width 233 height 16
type textarea "*"
click at [404, 412] on div "Active Signals 3 High Impact 2 Action Required 3 Tracked Vendors 4 High Threat 1" at bounding box center [494, 479] width 318 height 168
click at [410, 385] on div "Strategic Overview" at bounding box center [494, 370] width 318 height 50
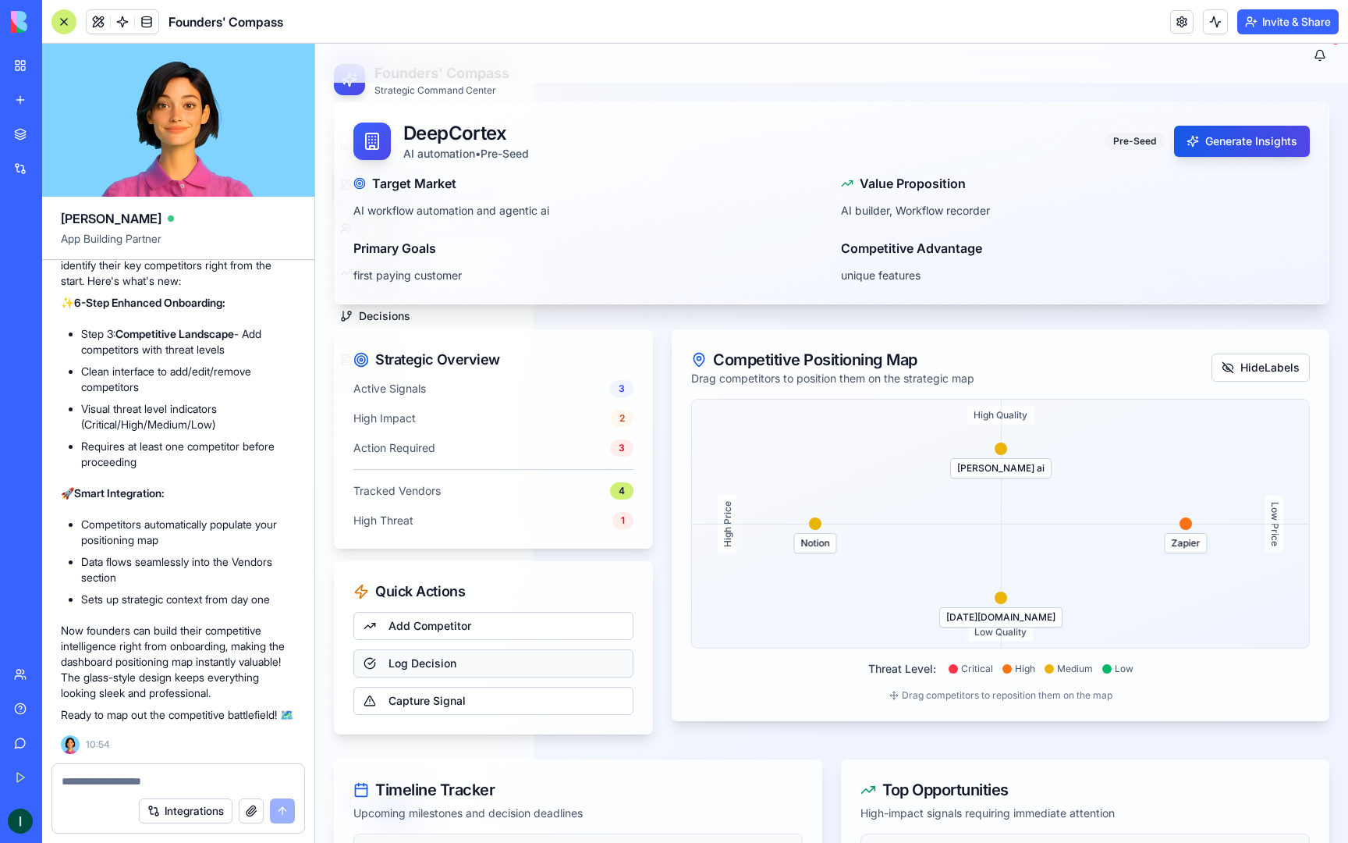
scroll to position [0, 0]
